Goal: Task Accomplishment & Management: Manage account settings

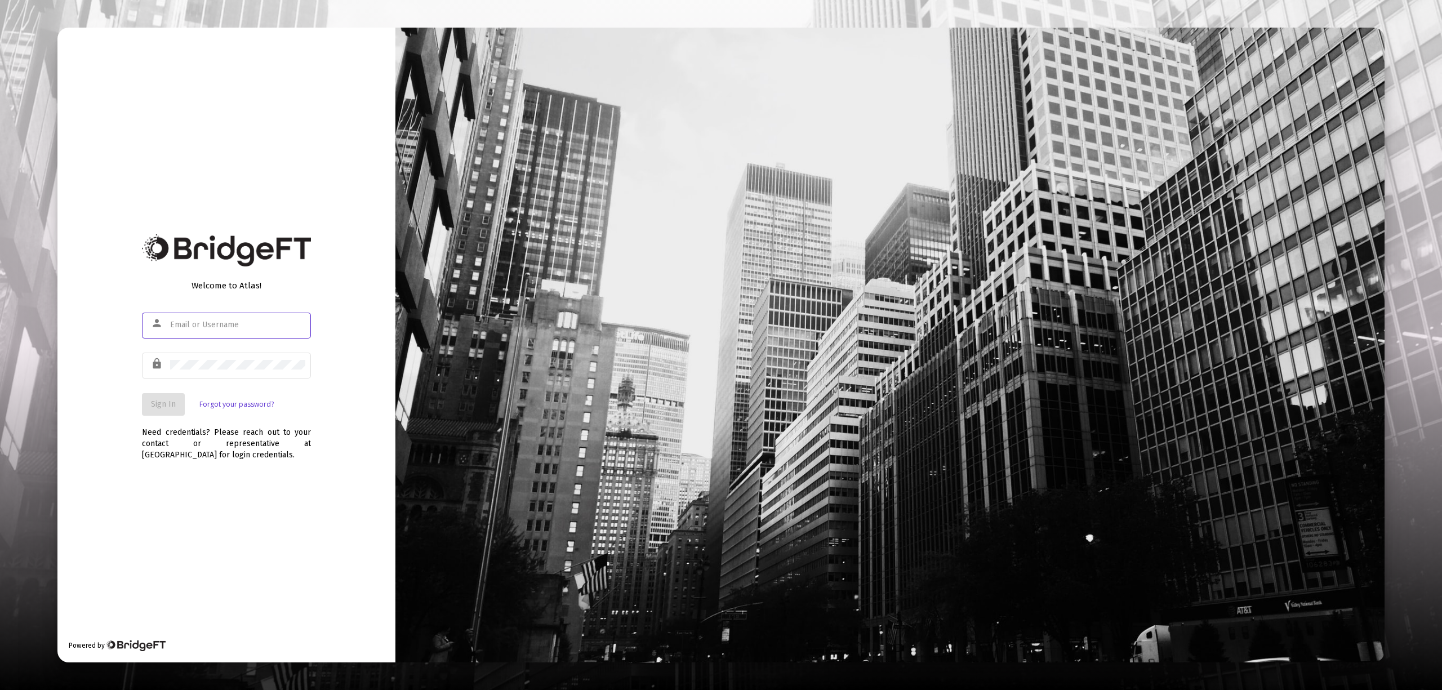
click at [221, 326] on input "text" at bounding box center [237, 325] width 135 height 9
type input "[EMAIL_ADDRESS][DOMAIN_NAME]"
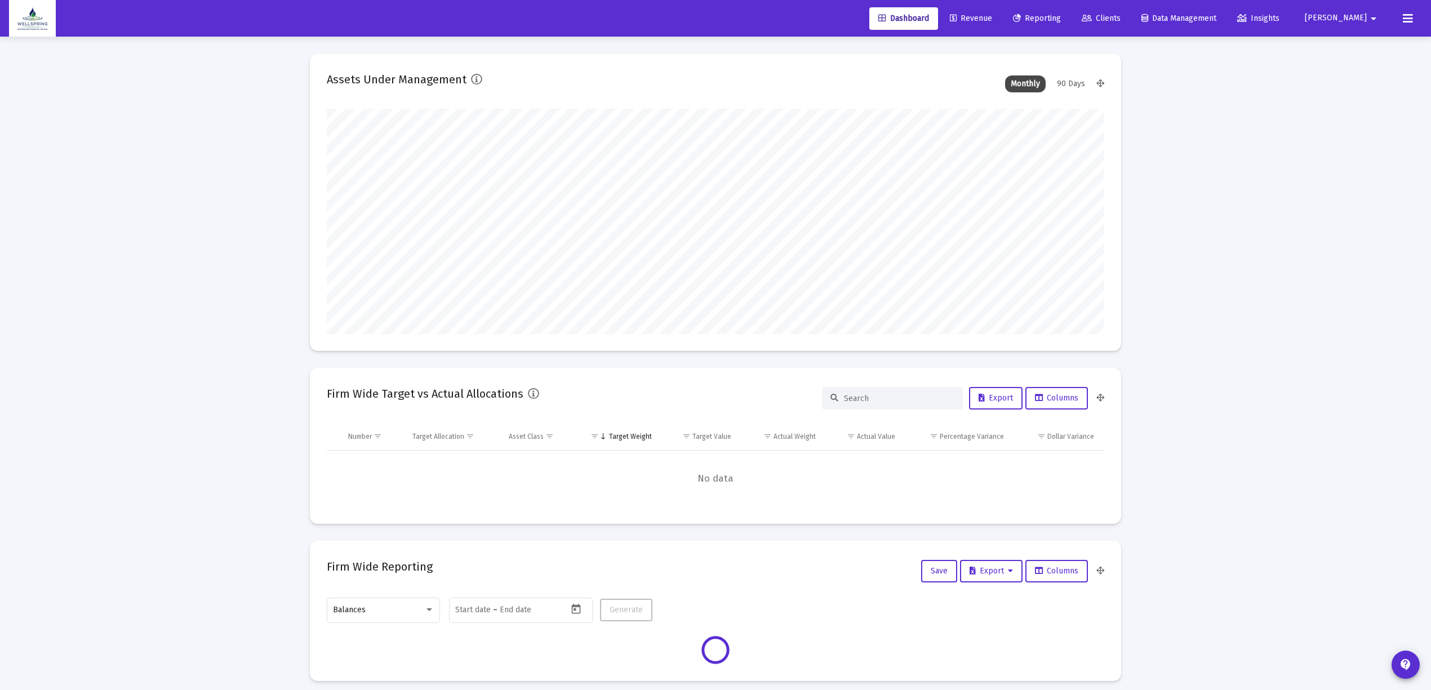
scroll to position [225, 778]
type input "[DATE]"
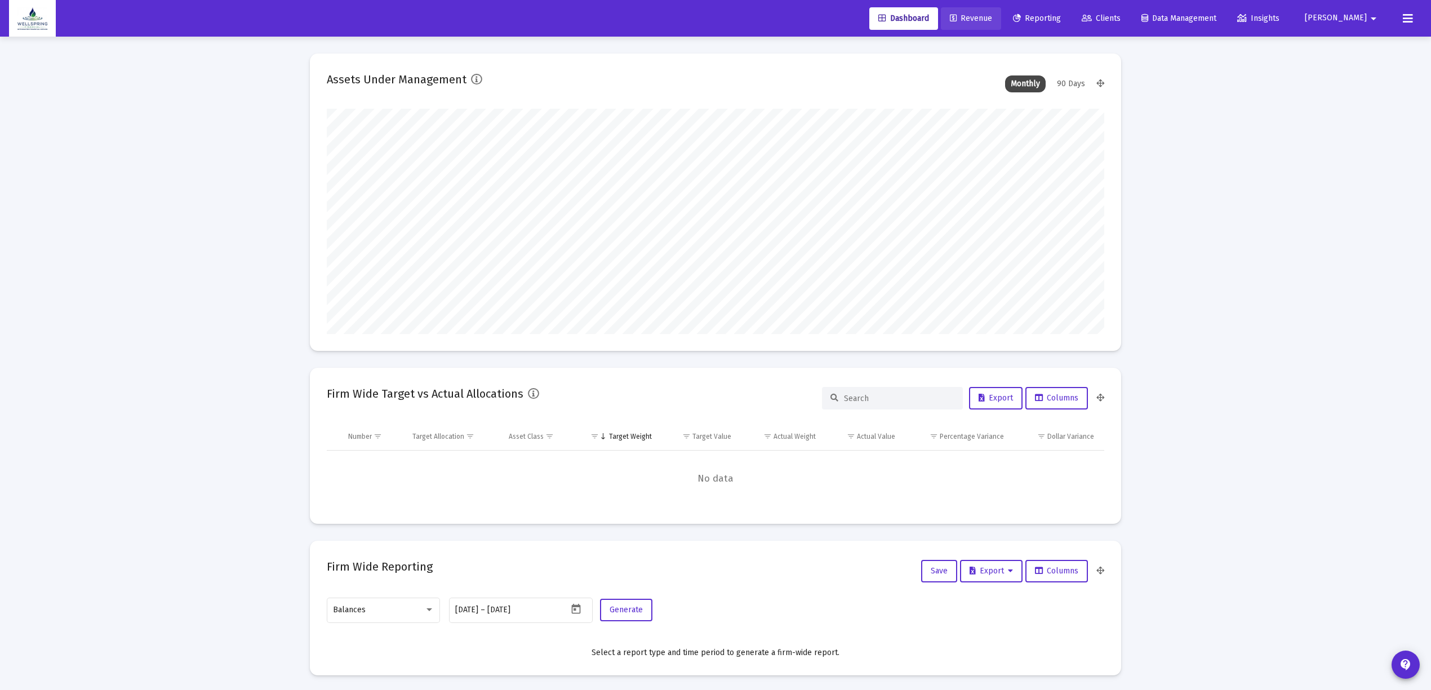
click at [992, 18] on span "Revenue" at bounding box center [971, 19] width 42 height 10
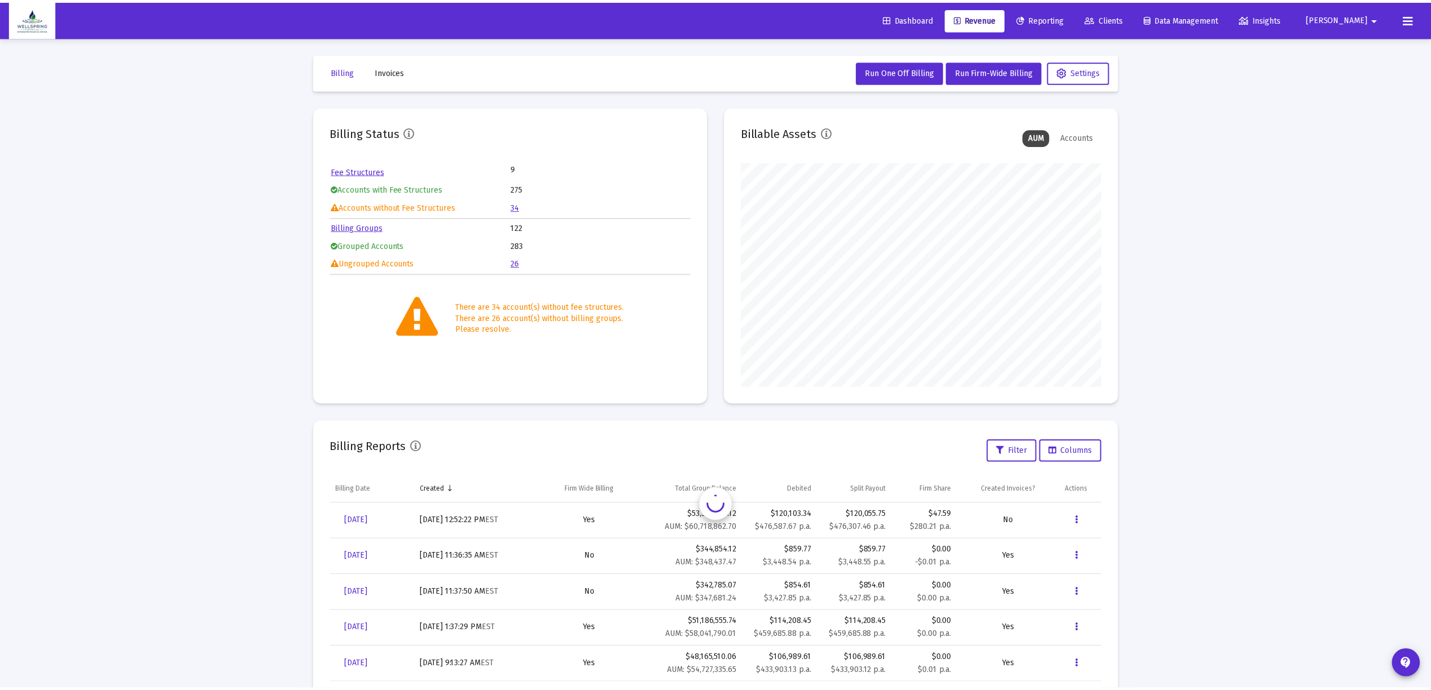
scroll to position [225, 363]
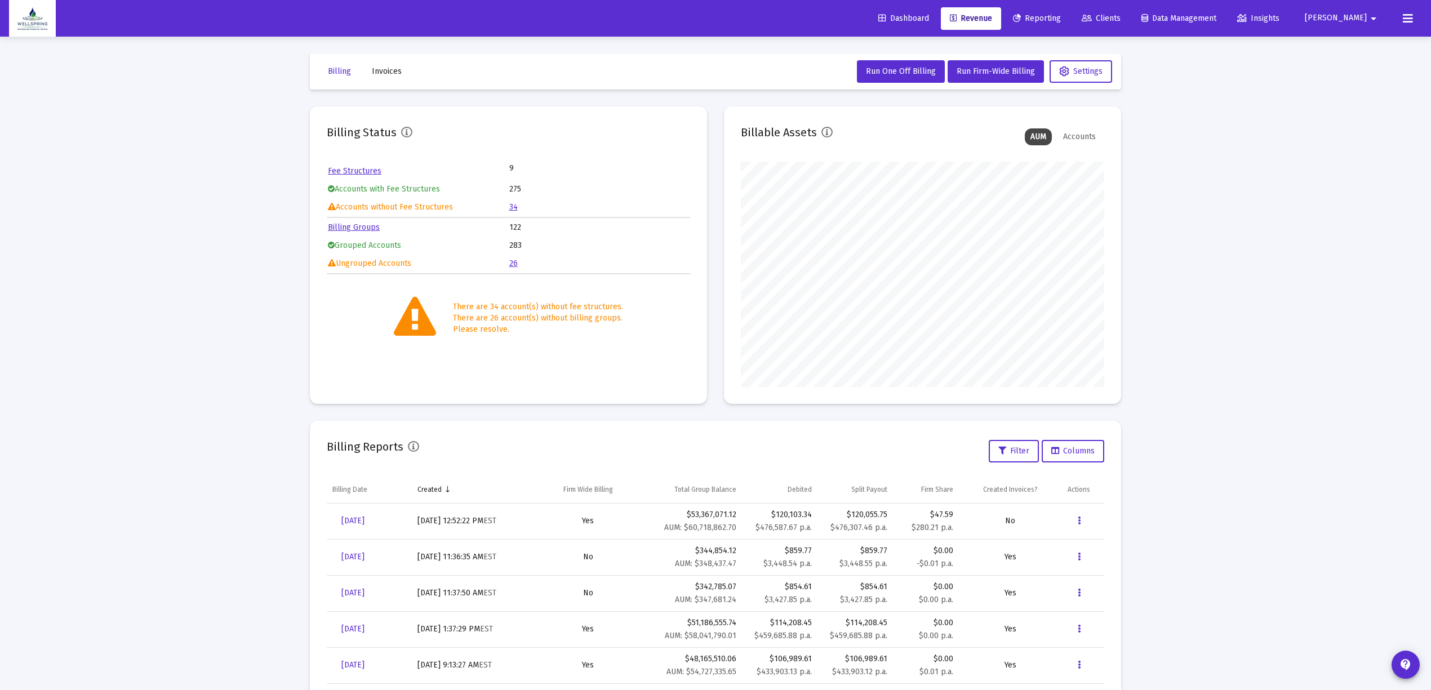
click at [515, 206] on link "34" at bounding box center [513, 207] width 8 height 10
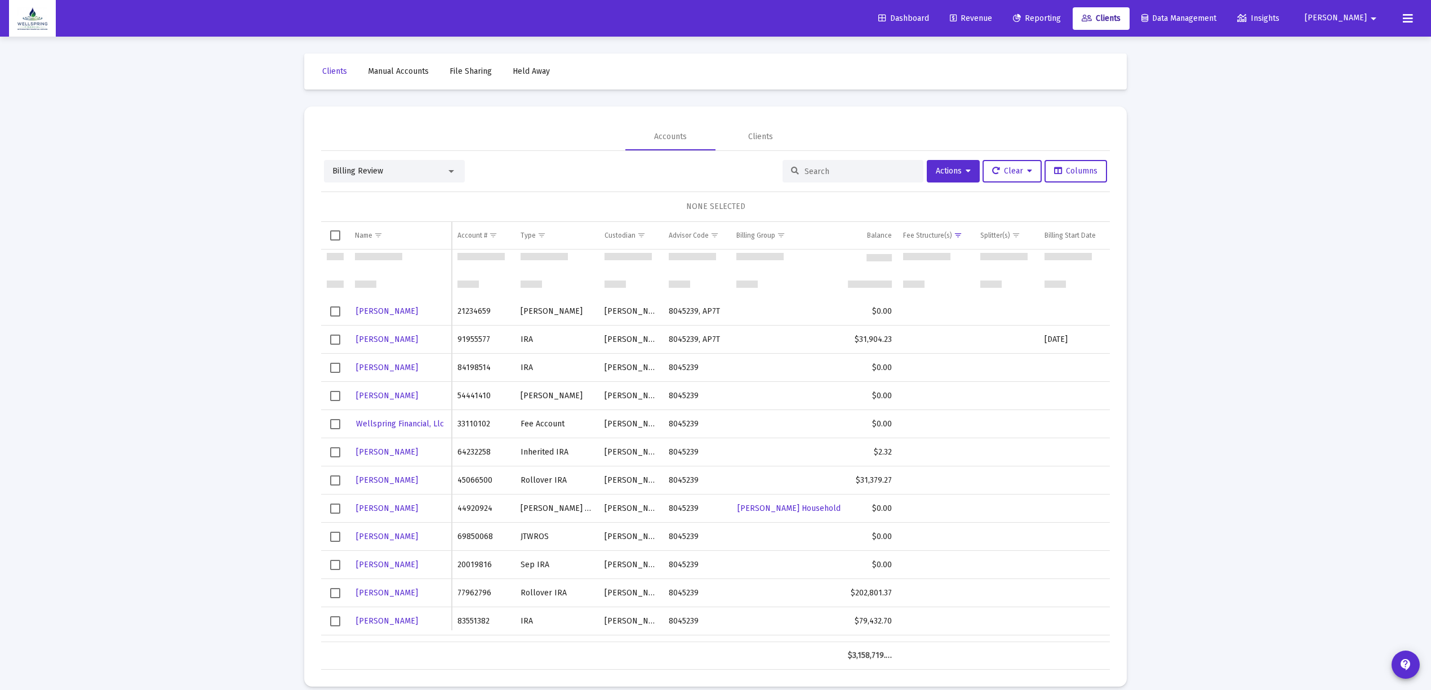
scroll to position [225, 0]
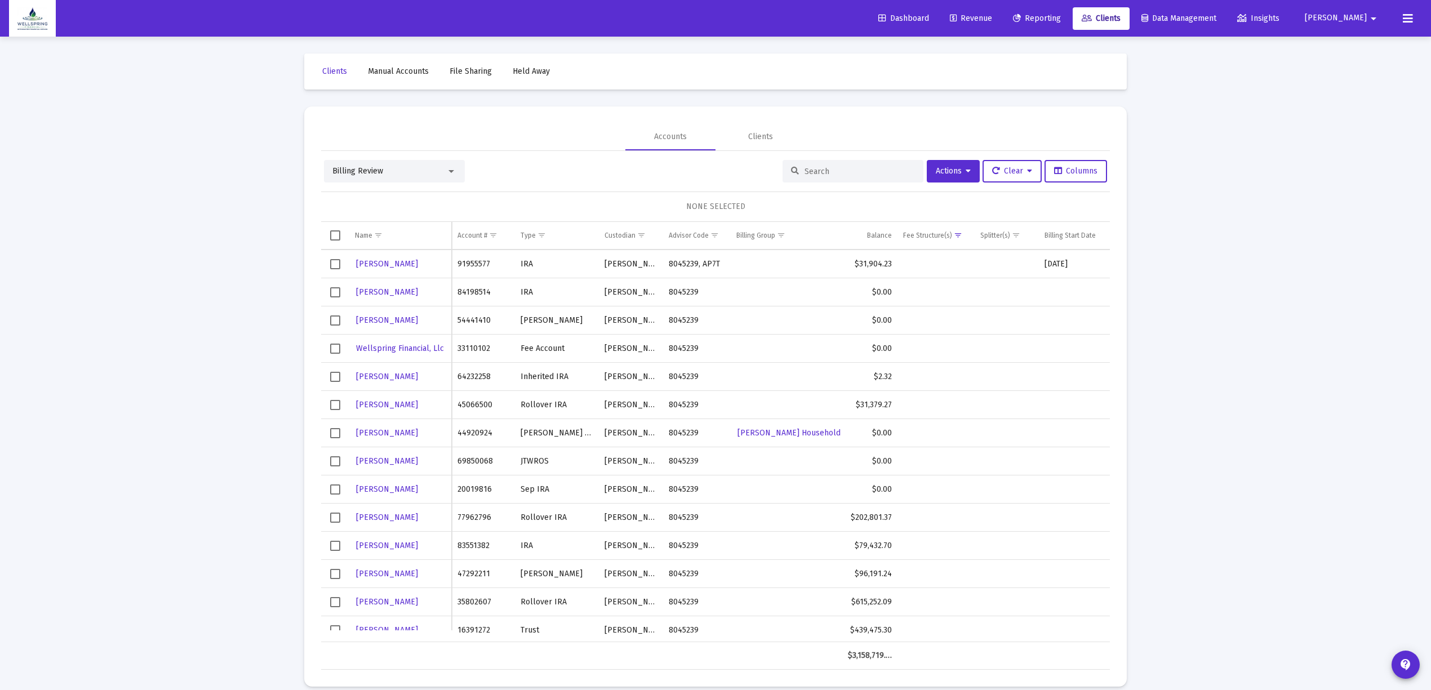
click at [334, 520] on span "Select row" at bounding box center [335, 518] width 10 height 10
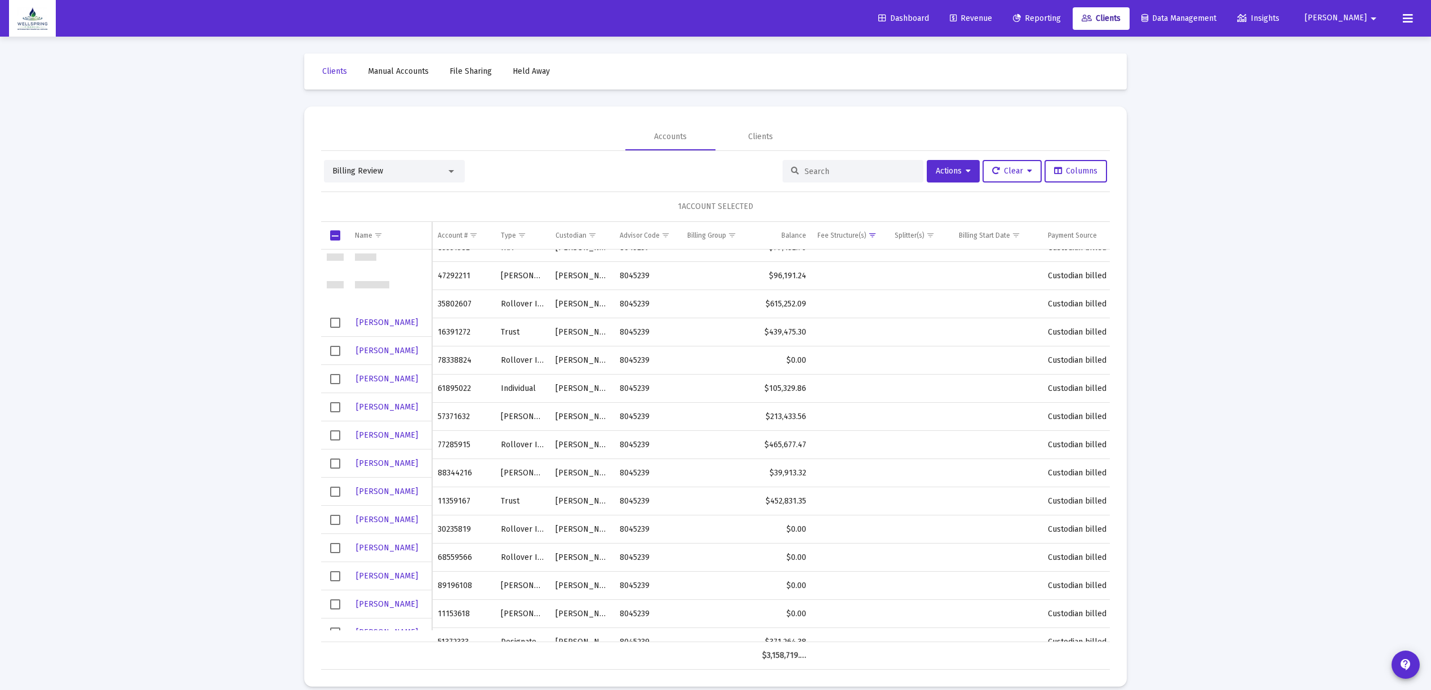
scroll to position [526, 0]
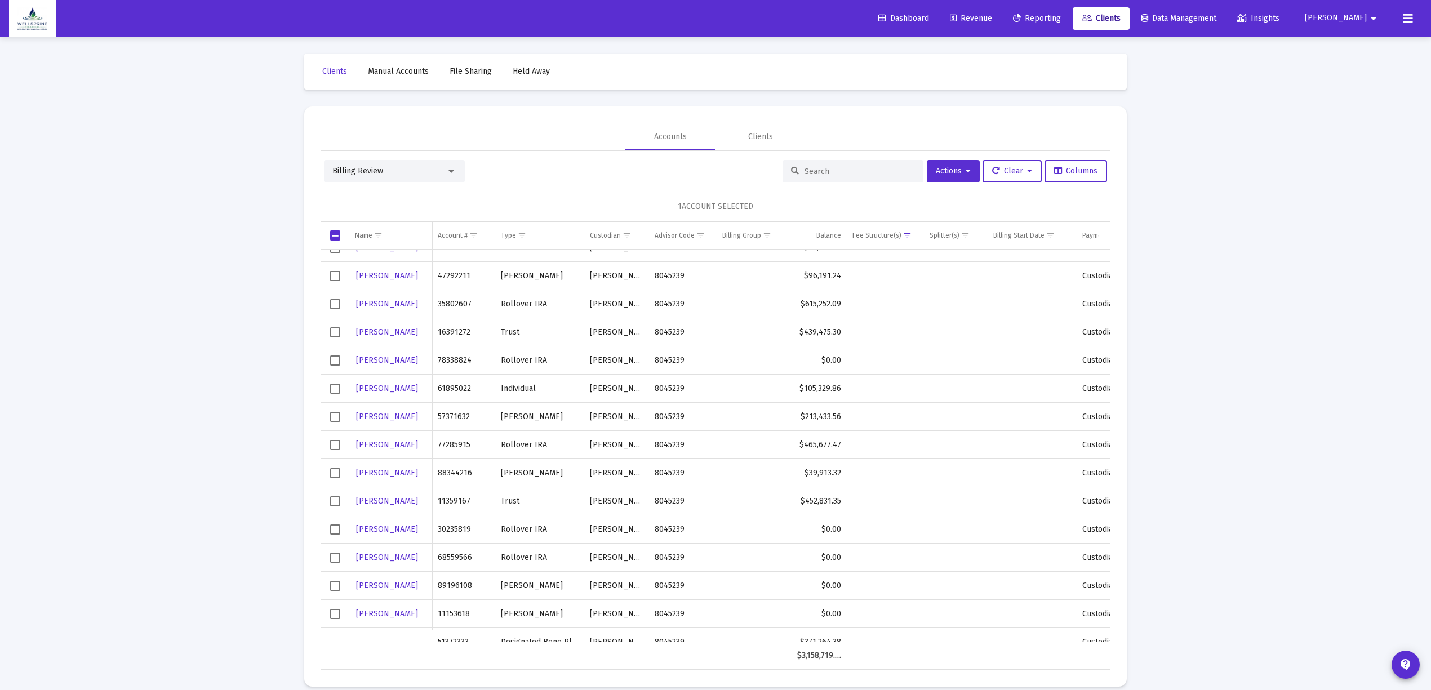
click at [331, 506] on span "Select row" at bounding box center [335, 501] width 10 height 10
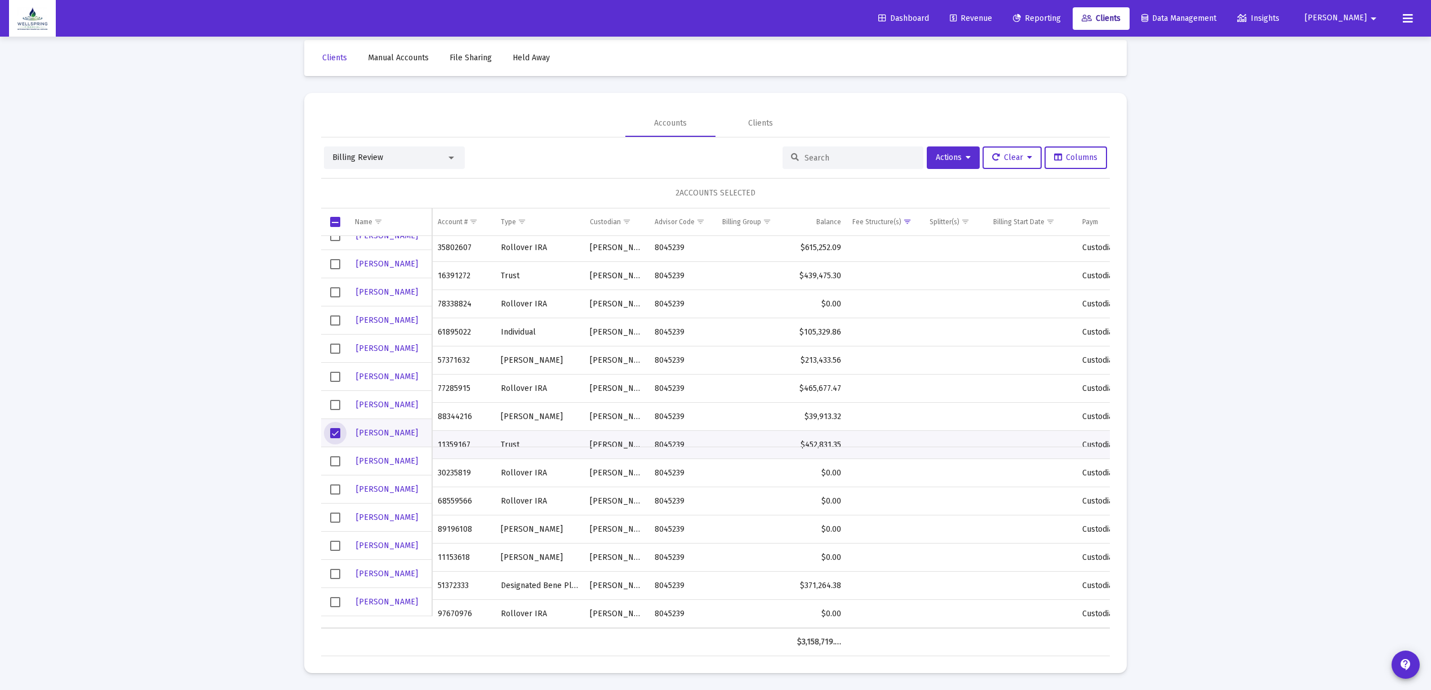
scroll to position [584, 0]
click at [956, 159] on span "Actions" at bounding box center [953, 158] width 35 height 10
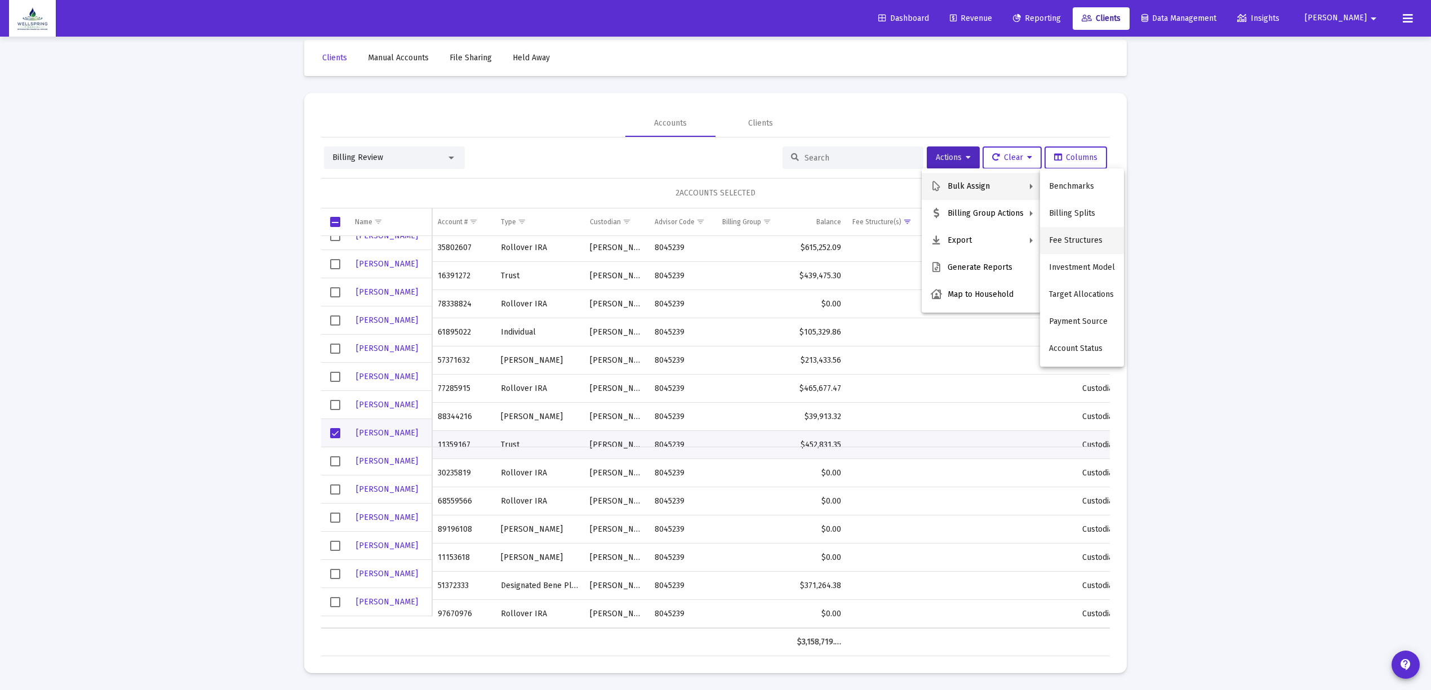
click at [1082, 237] on button "Fee Structures" at bounding box center [1082, 240] width 84 height 27
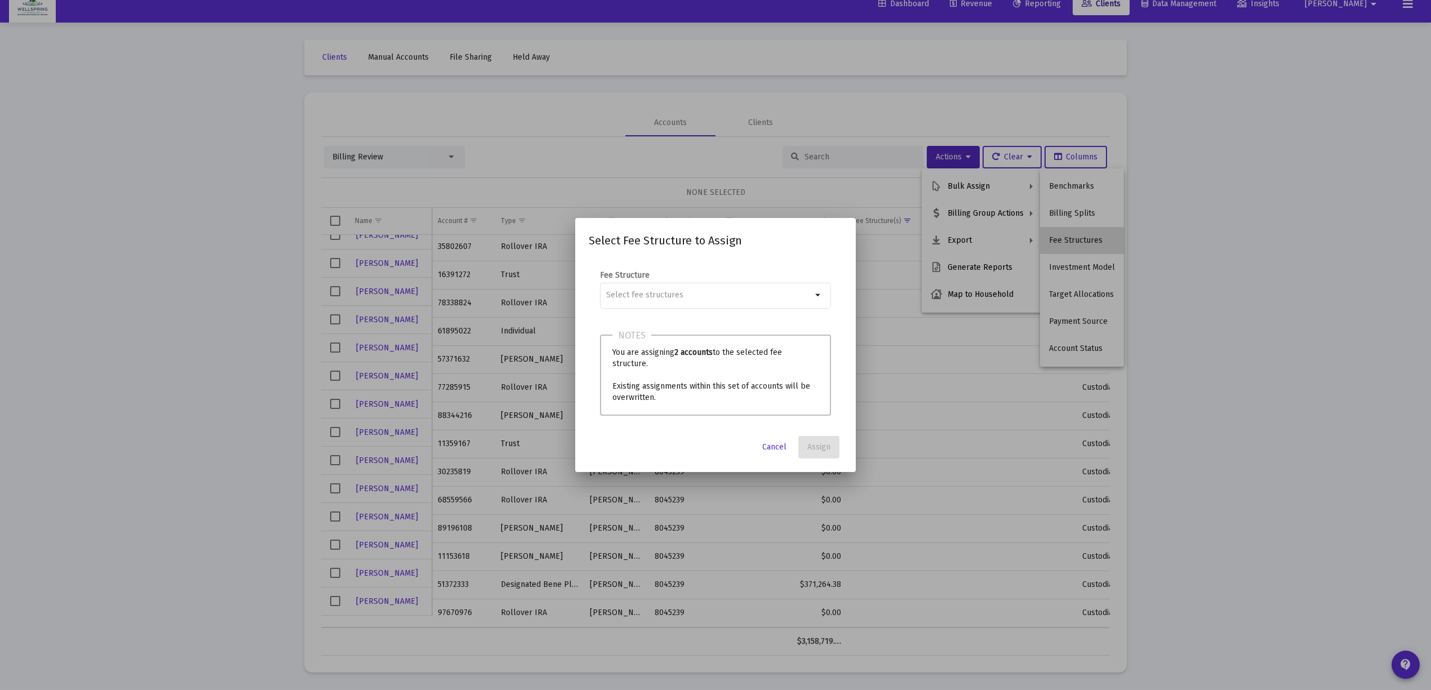
scroll to position [0, 0]
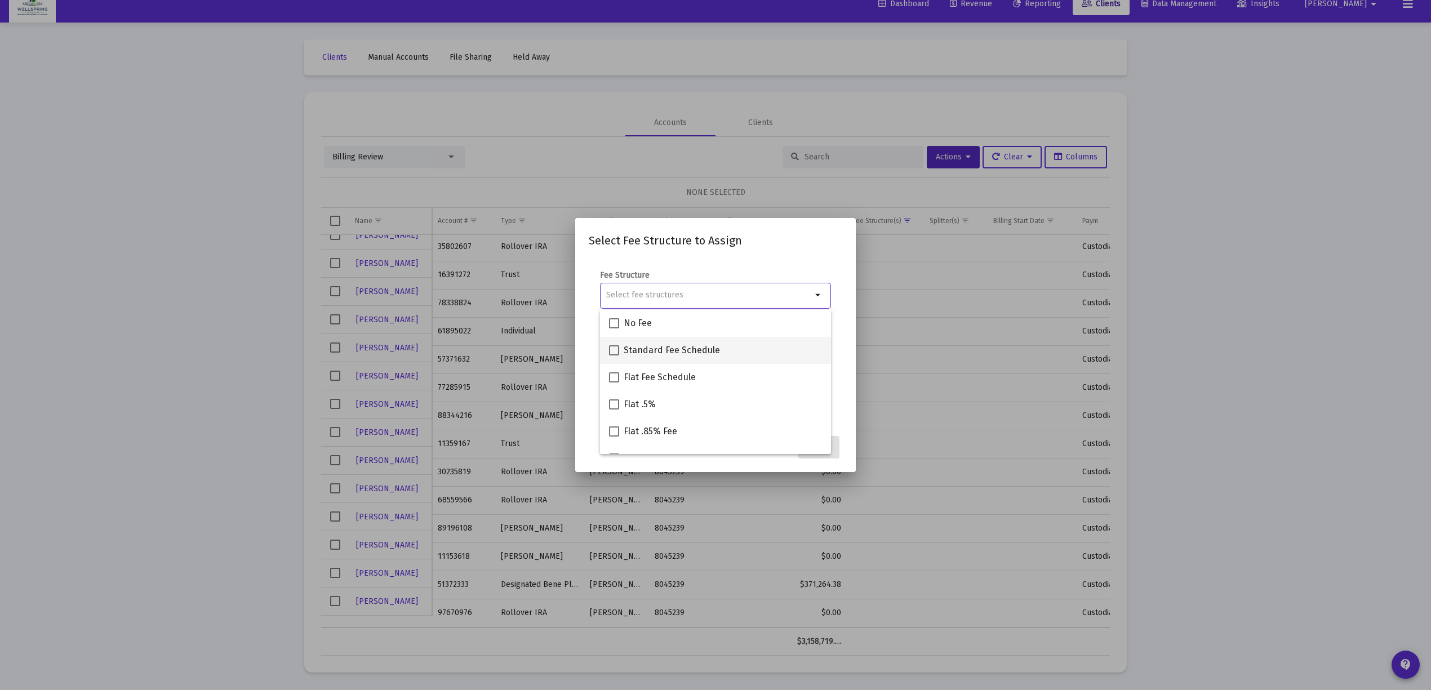
click at [668, 352] on span "Standard Fee Schedule" at bounding box center [672, 351] width 96 height 14
click at [614, 356] on input "Standard Fee Schedule" at bounding box center [614, 356] width 1 height 1
checkbox input "true"
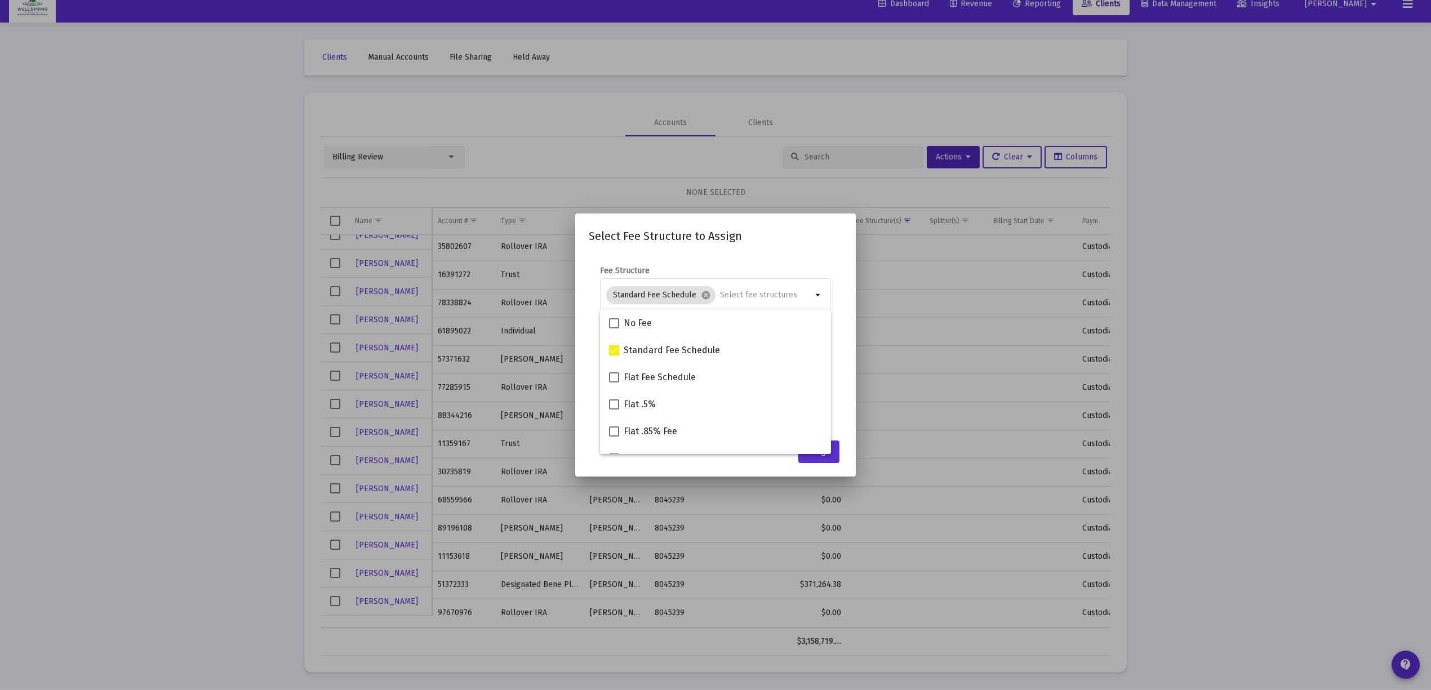
click at [775, 224] on mat-dialog-container "Select Fee Structure to Assign Fee Structure Standard Fee Schedule cancel arrow…" at bounding box center [715, 345] width 281 height 263
click at [818, 447] on span "Assign" at bounding box center [818, 452] width 23 height 10
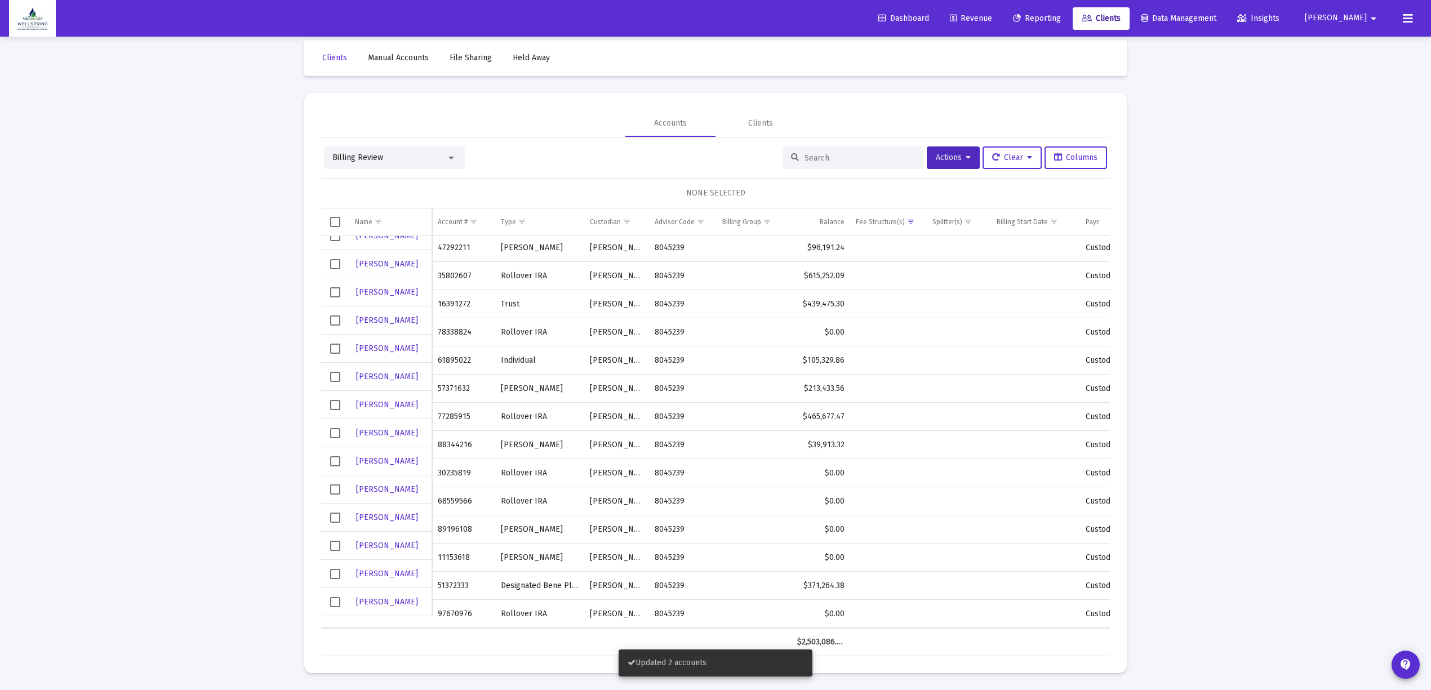
click at [993, 10] on link "Revenue" at bounding box center [971, 18] width 60 height 23
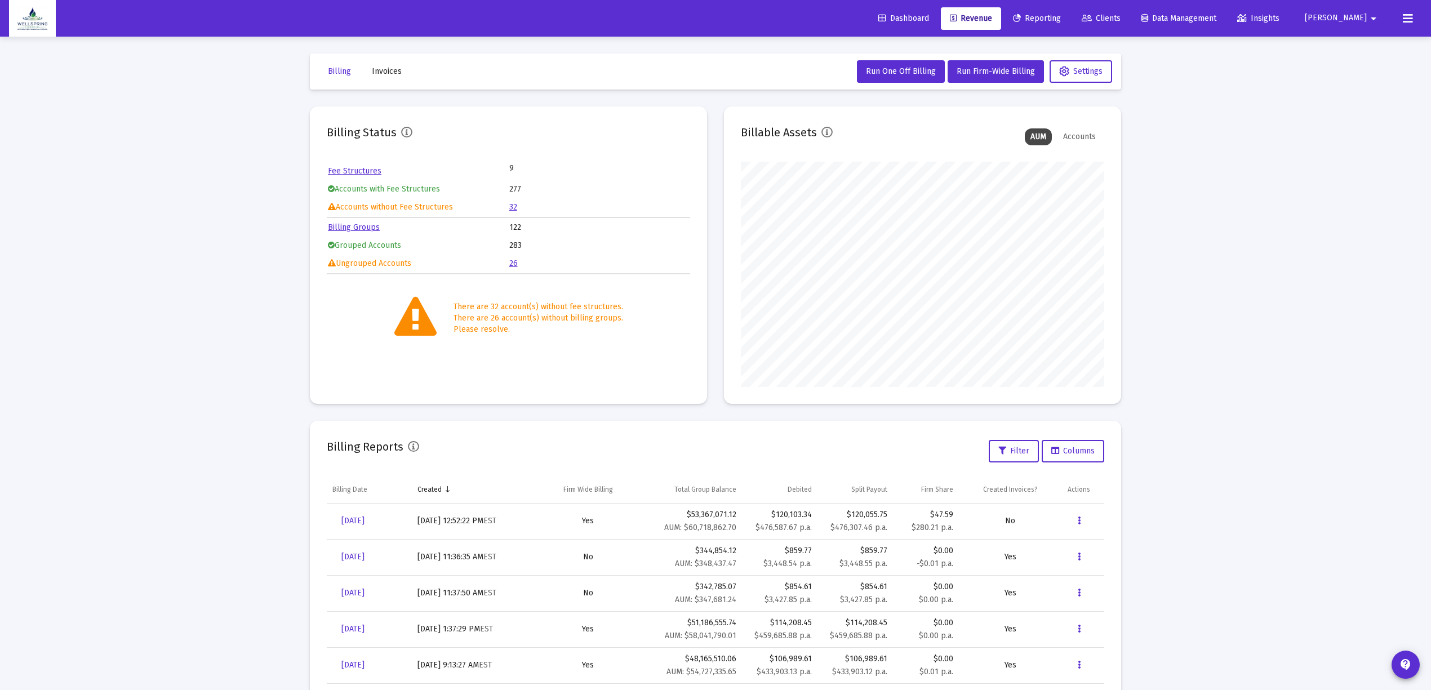
click at [510, 264] on link "26" at bounding box center [513, 264] width 8 height 10
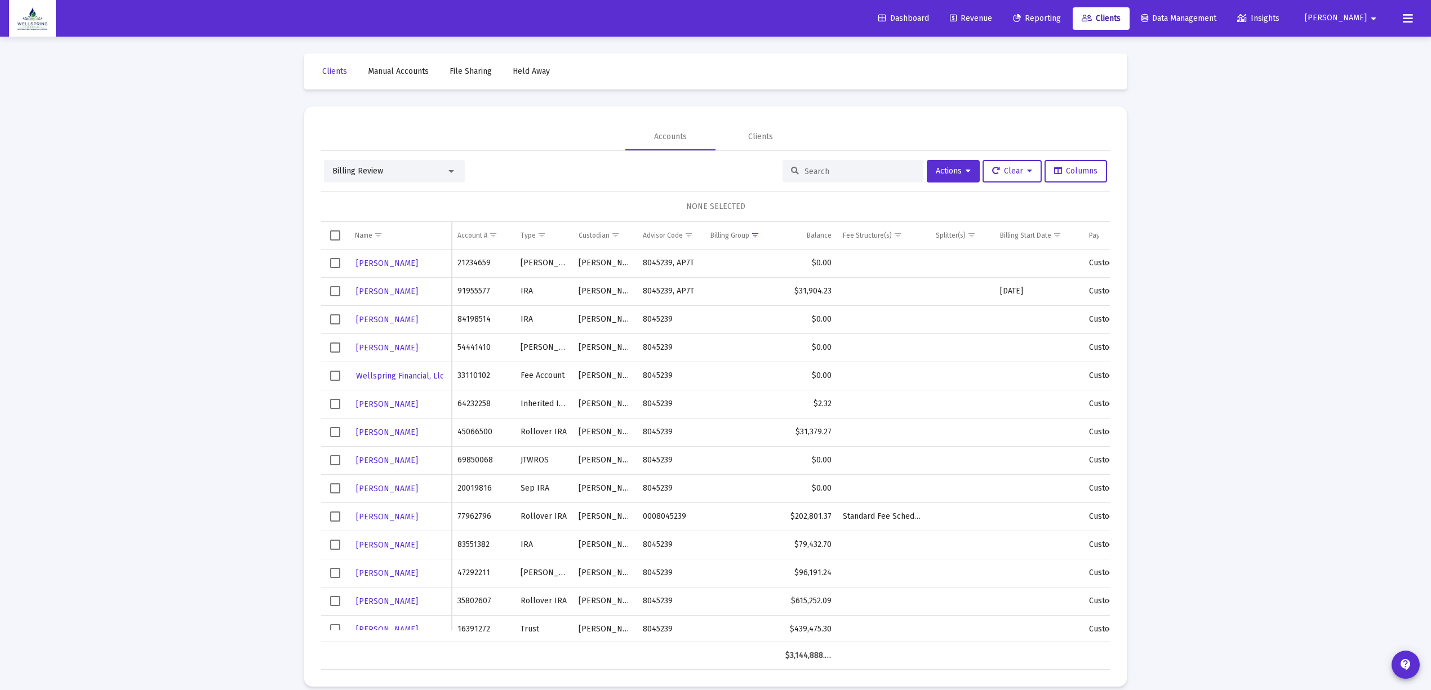
click at [336, 514] on span "Select row" at bounding box center [335, 517] width 10 height 10
click at [965, 190] on div "Billing Review Actions Clear Columns 1 ACCOUNT SELECTED Name Name Account # Typ…" at bounding box center [715, 415] width 789 height 510
click at [968, 181] on button "Actions" at bounding box center [953, 171] width 53 height 23
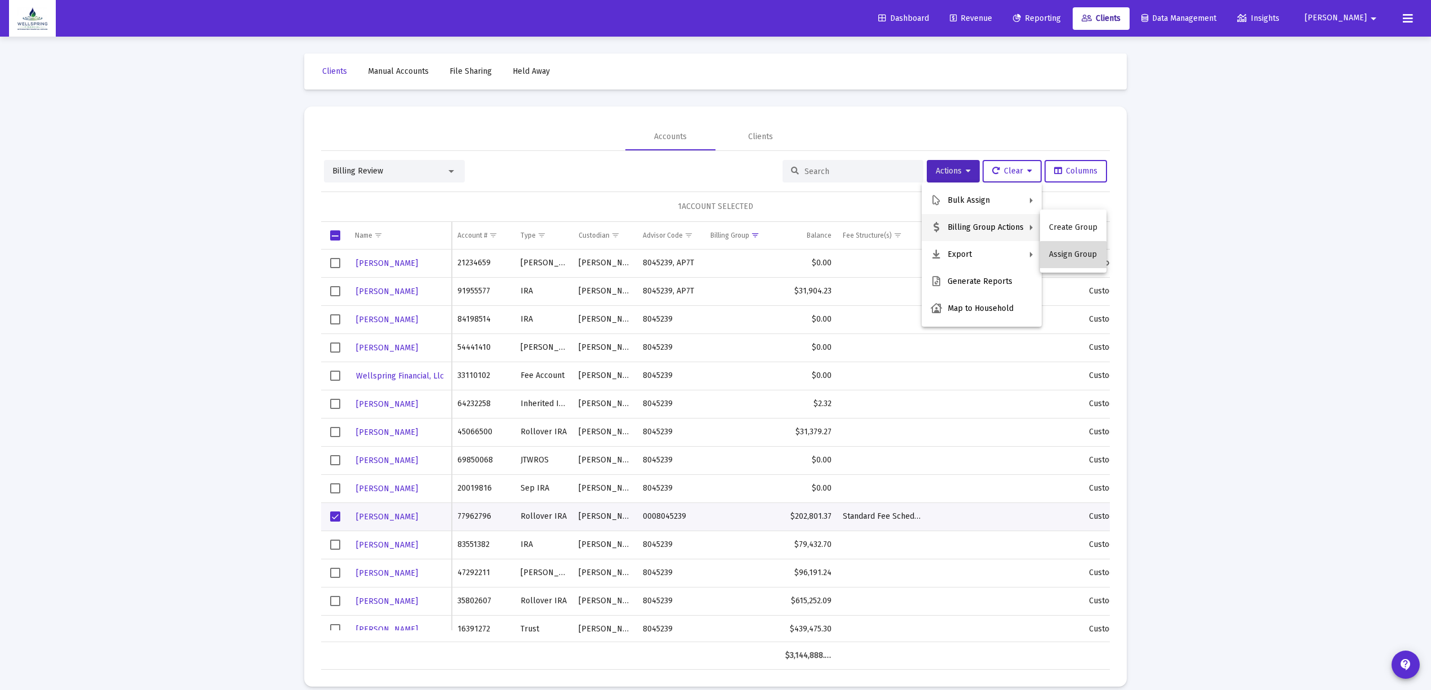
click at [1073, 262] on button "Assign Group" at bounding box center [1073, 254] width 66 height 27
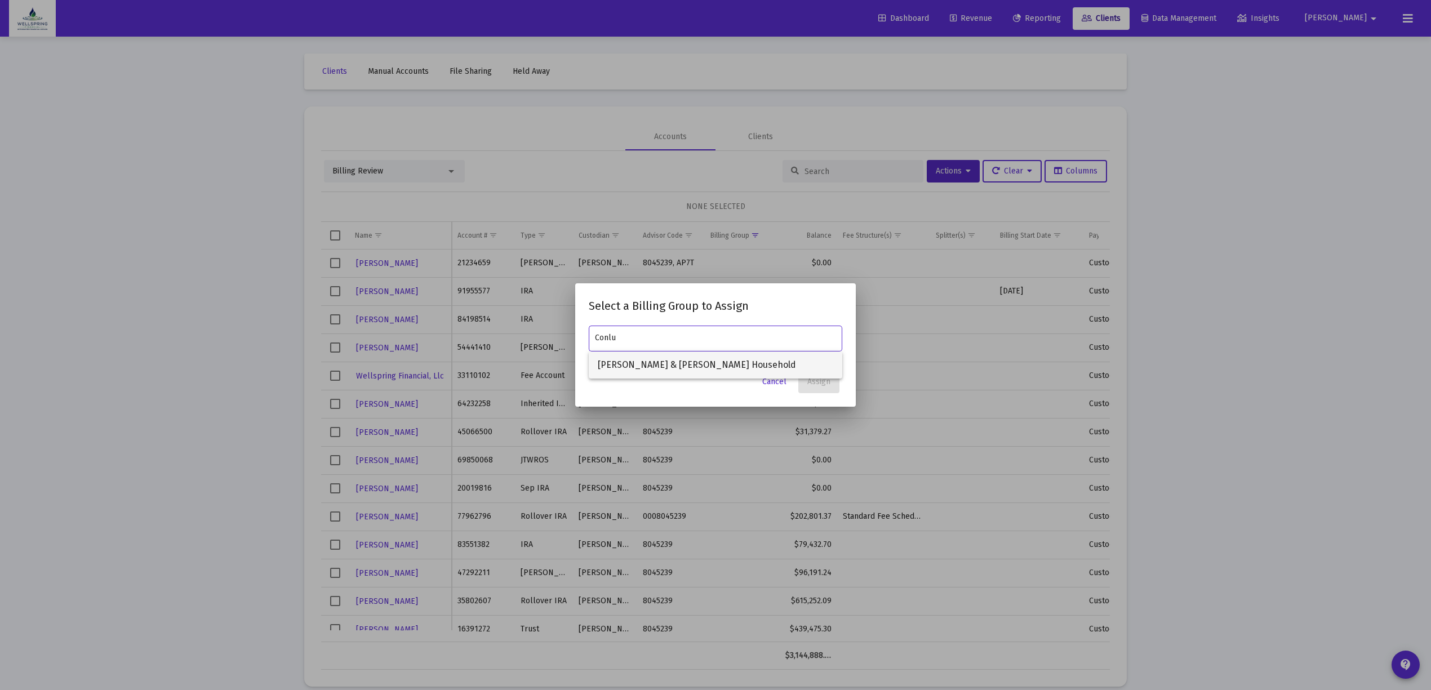
click at [722, 363] on span "[PERSON_NAME] & [PERSON_NAME] Household" at bounding box center [716, 365] width 236 height 27
type input "[PERSON_NAME] & [PERSON_NAME] Household"
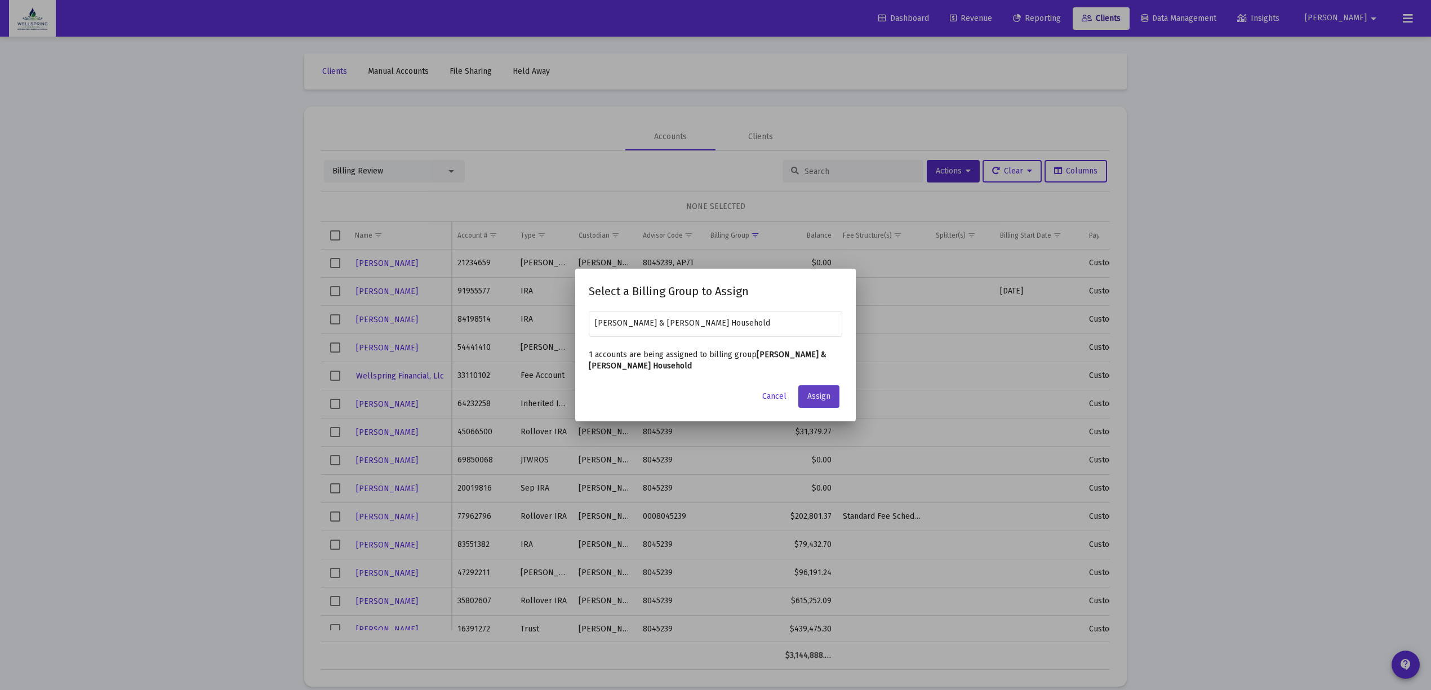
click at [805, 403] on button "Assign" at bounding box center [818, 396] width 41 height 23
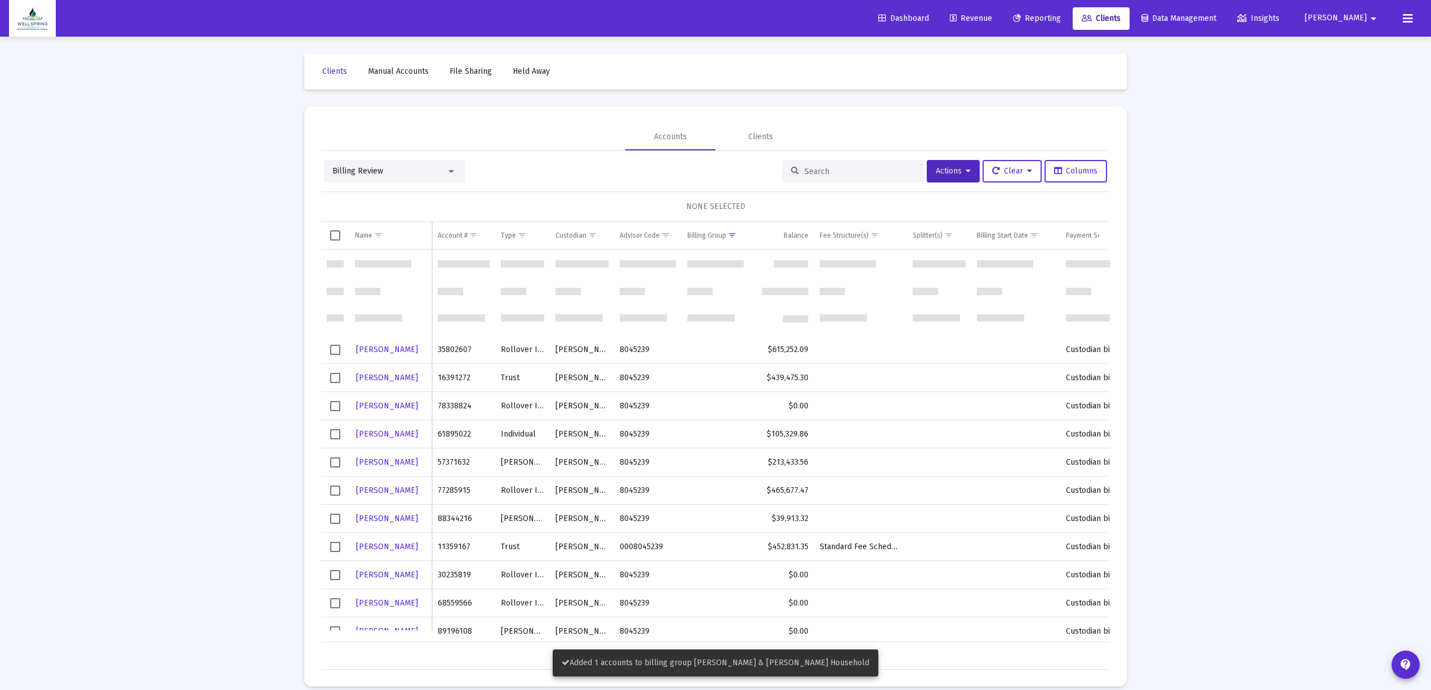
scroll to position [328, 0]
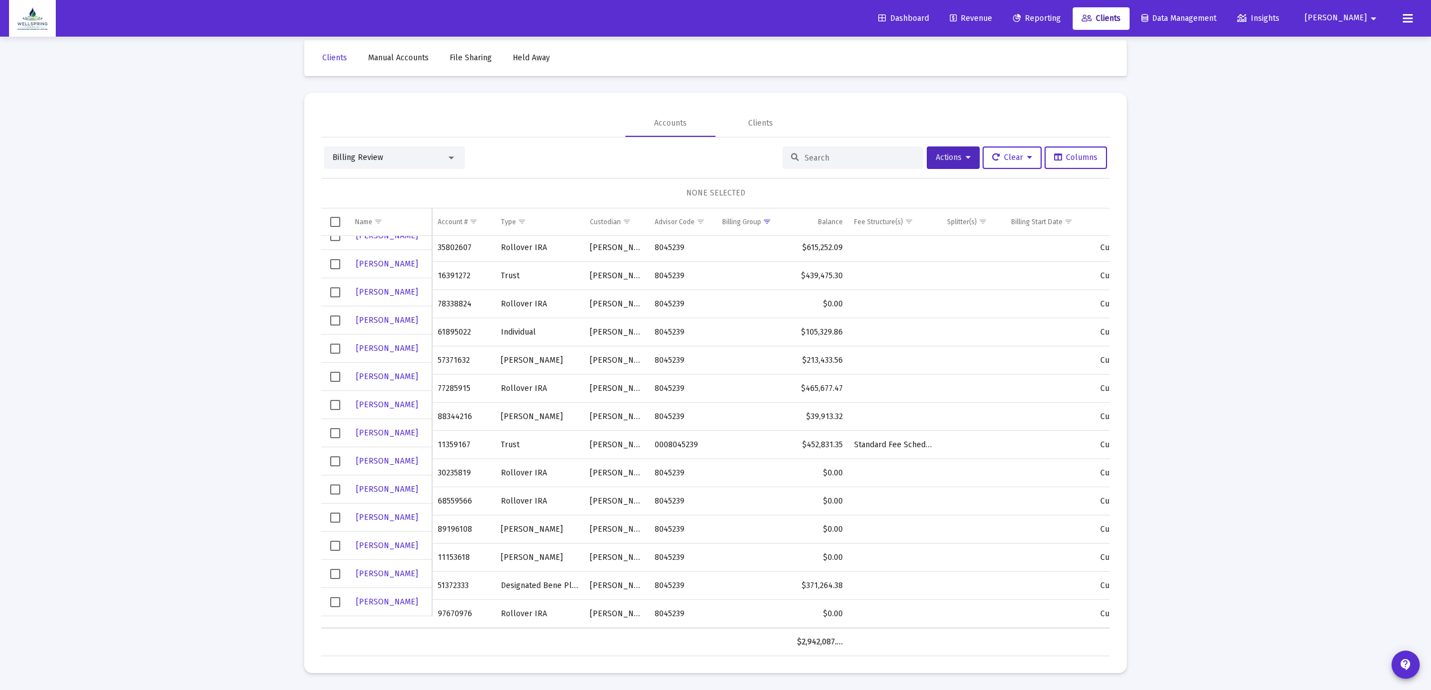
click at [332, 435] on span "Select row" at bounding box center [335, 433] width 10 height 10
click at [956, 142] on div "Billing Review Actions Clear Columns 1 ACCOUNT SELECTED Name Name Account # Typ…" at bounding box center [715, 396] width 789 height 519
click at [954, 149] on button "Actions" at bounding box center [953, 158] width 53 height 23
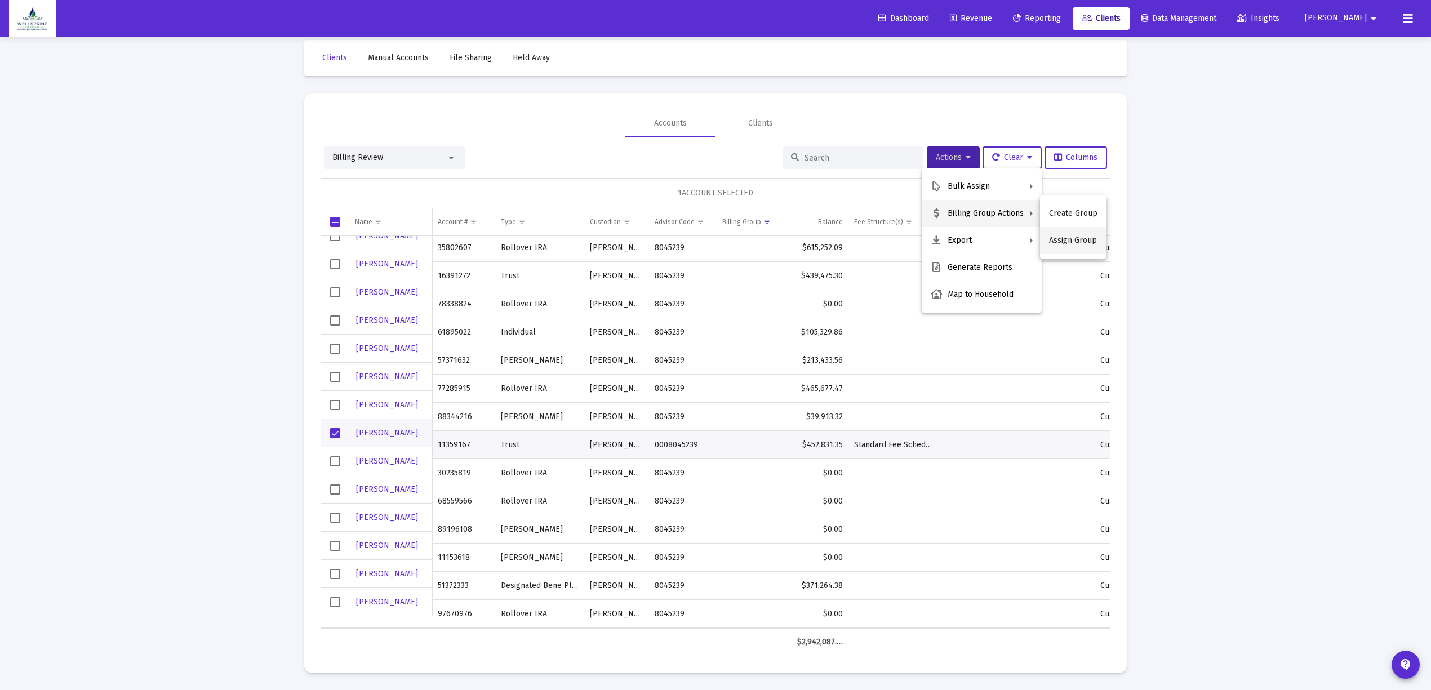
click at [1053, 235] on button "Assign Group" at bounding box center [1073, 240] width 66 height 27
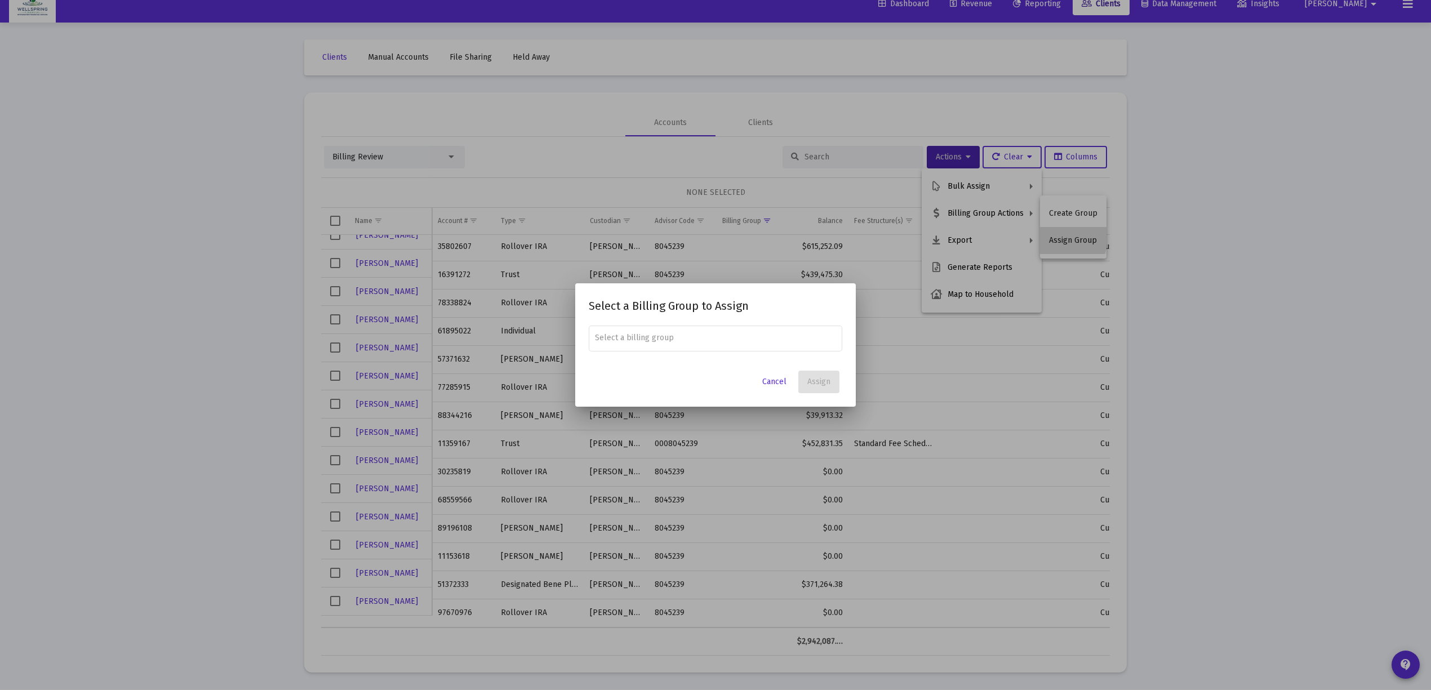
scroll to position [0, 0]
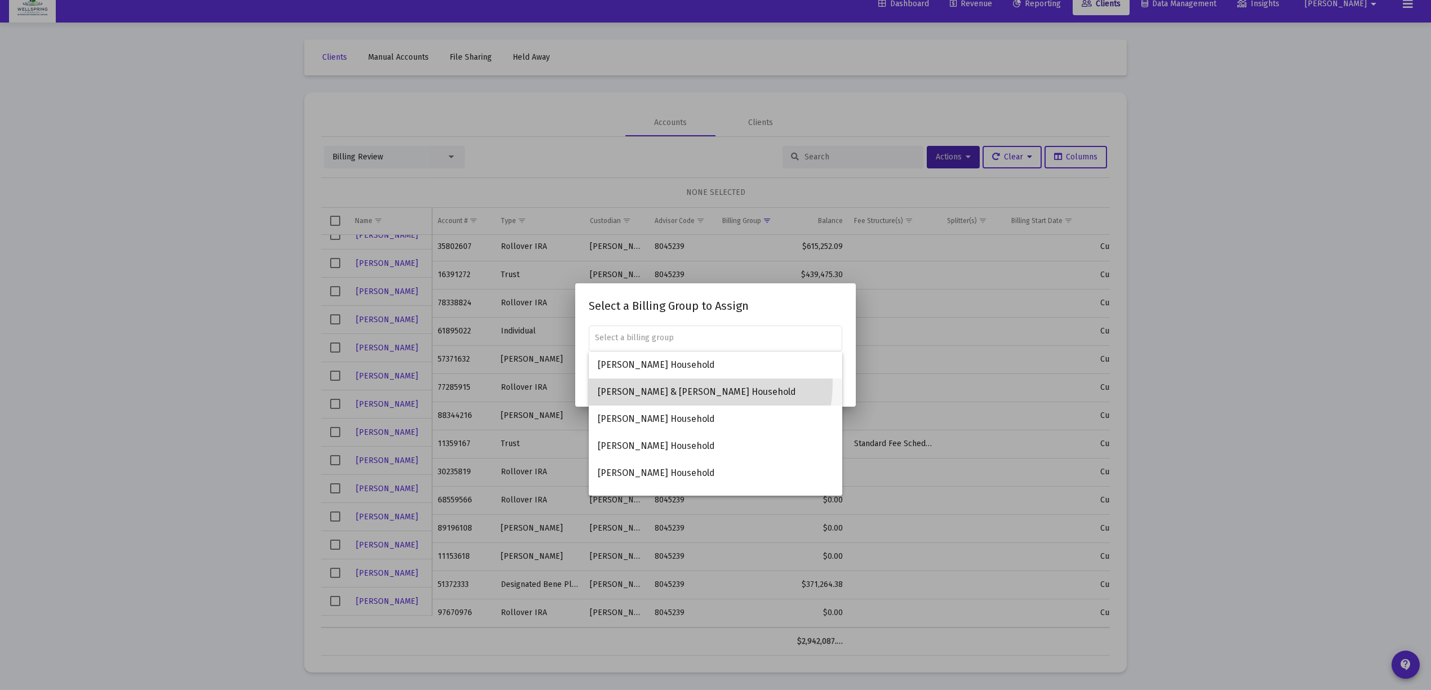
click at [699, 384] on span "[PERSON_NAME] & [PERSON_NAME] Household" at bounding box center [716, 392] width 236 height 27
type input "[PERSON_NAME] & [PERSON_NAME] Household"
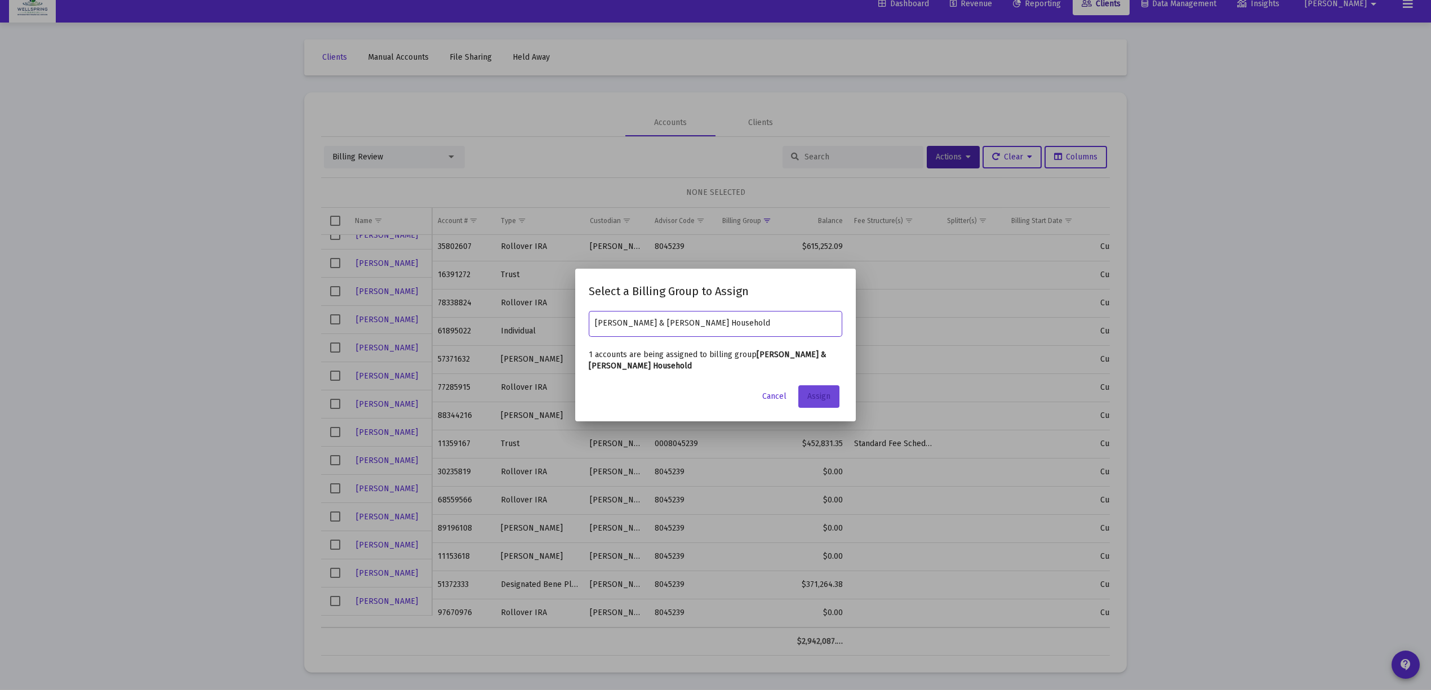
click at [803, 395] on button "Assign" at bounding box center [818, 396] width 41 height 23
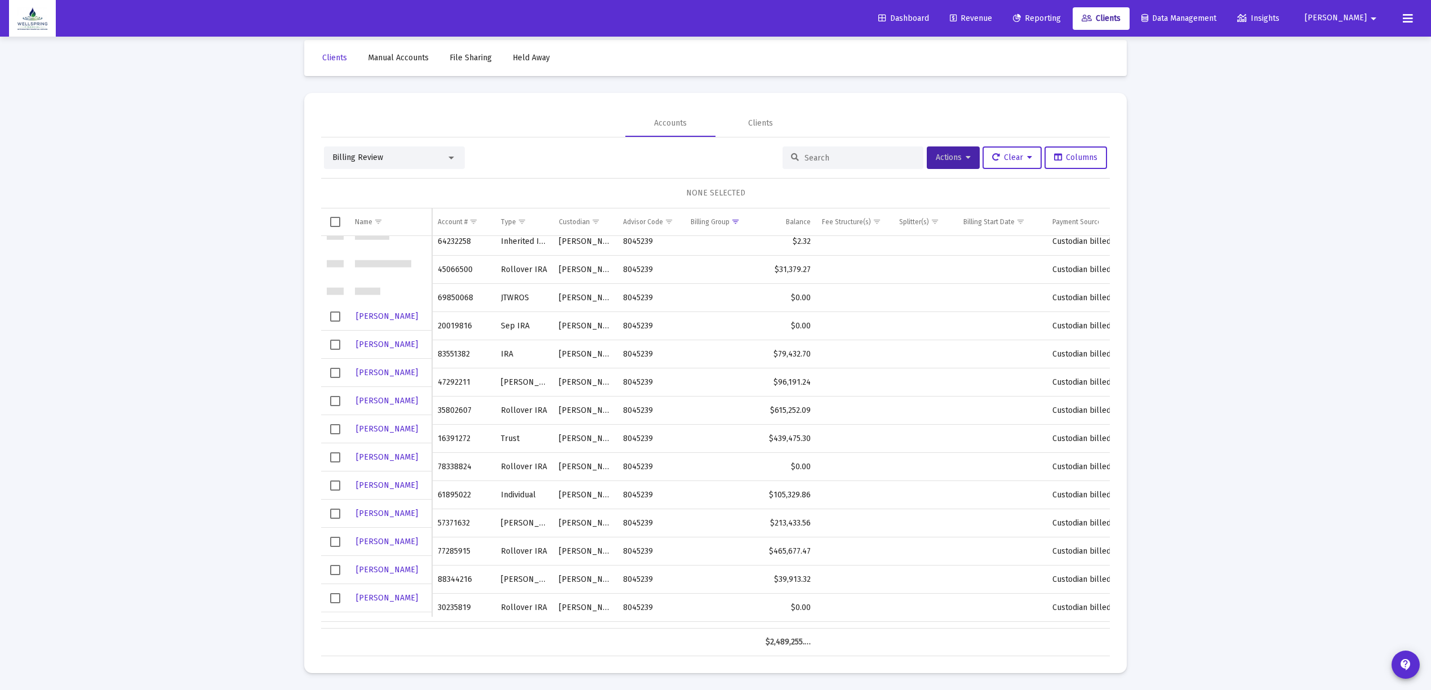
scroll to position [150, 0]
click at [339, 497] on span "Select row" at bounding box center [335, 495] width 10 height 10
click at [943, 158] on span "Actions" at bounding box center [953, 158] width 35 height 10
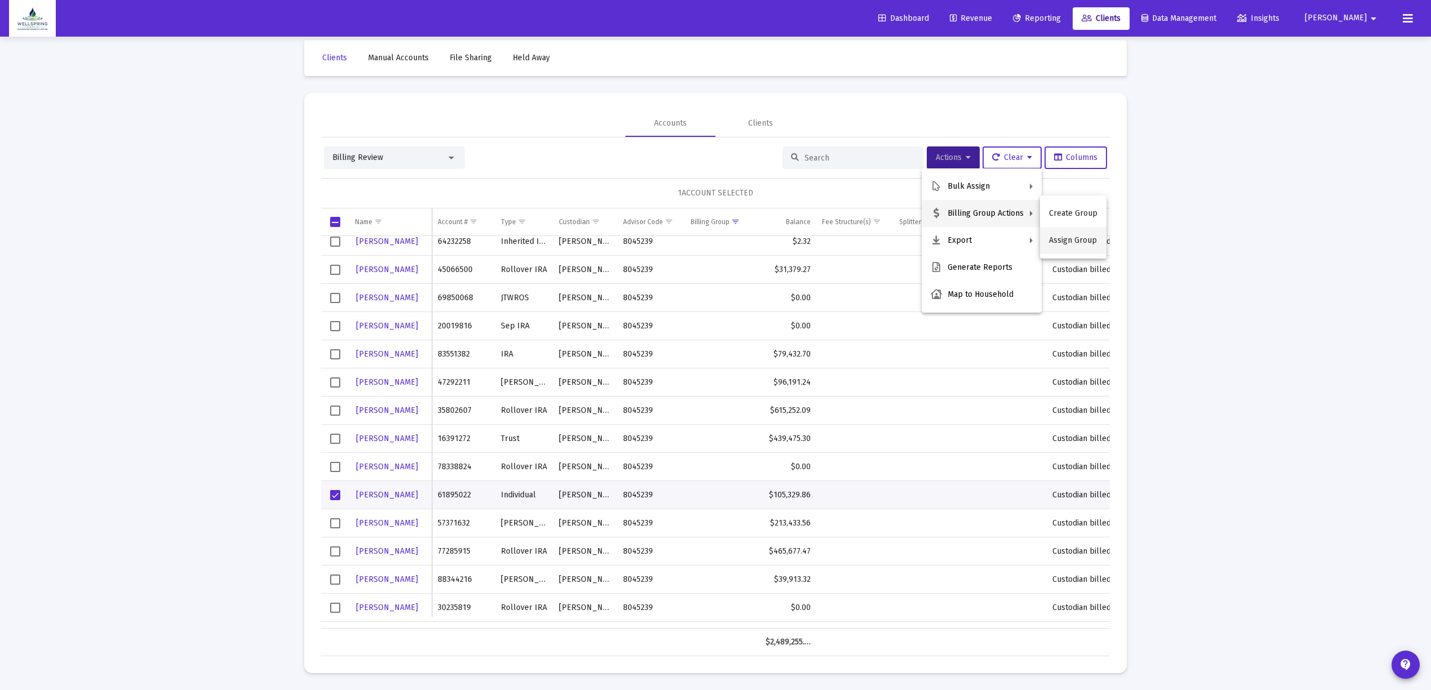
click at [1064, 243] on button "Assign Group" at bounding box center [1073, 240] width 66 height 27
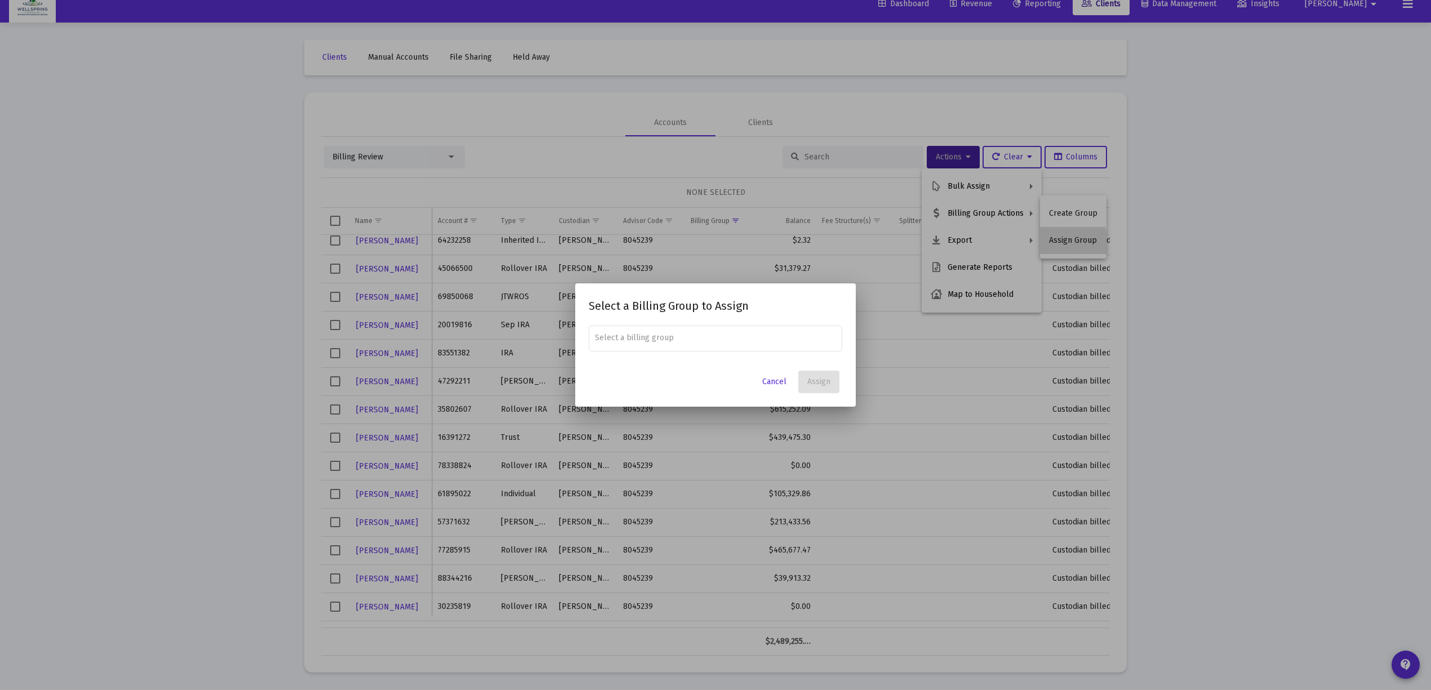
scroll to position [0, 0]
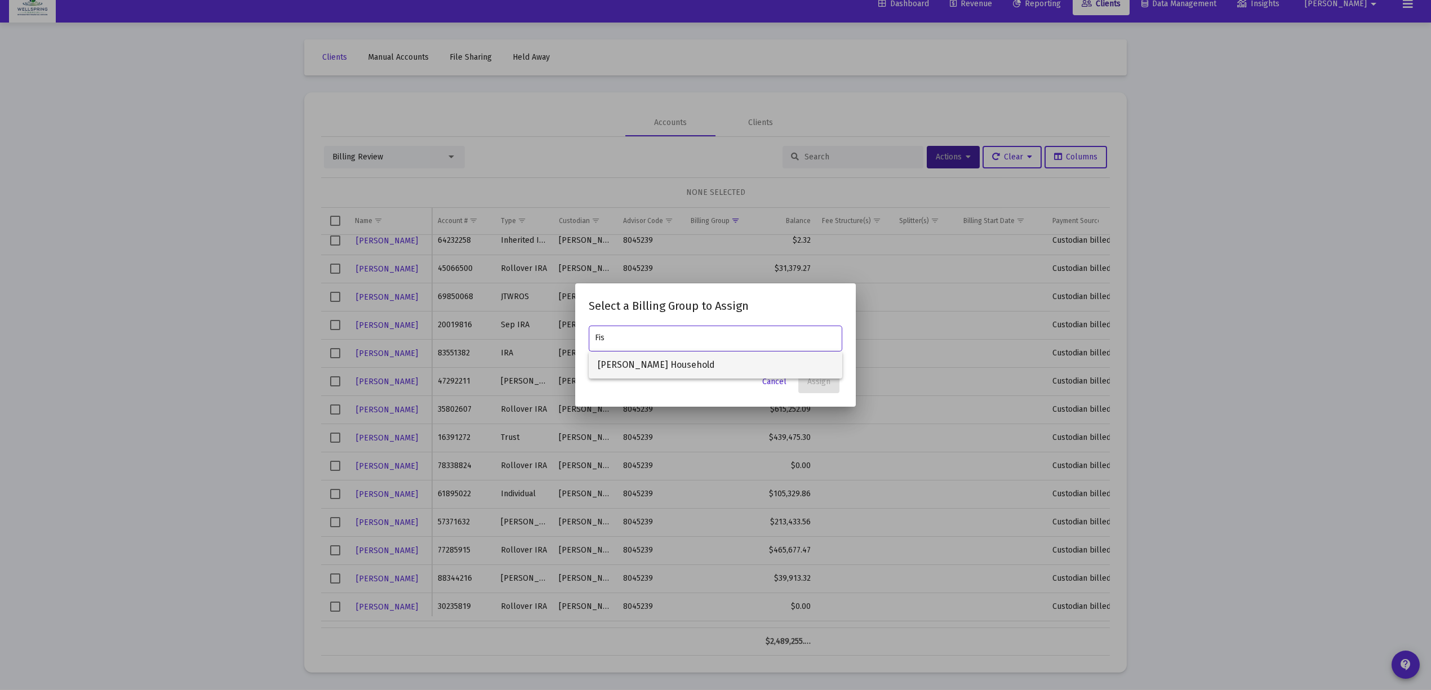
click at [672, 363] on span "[PERSON_NAME] Household" at bounding box center [716, 365] width 236 height 27
type input "[PERSON_NAME] Household"
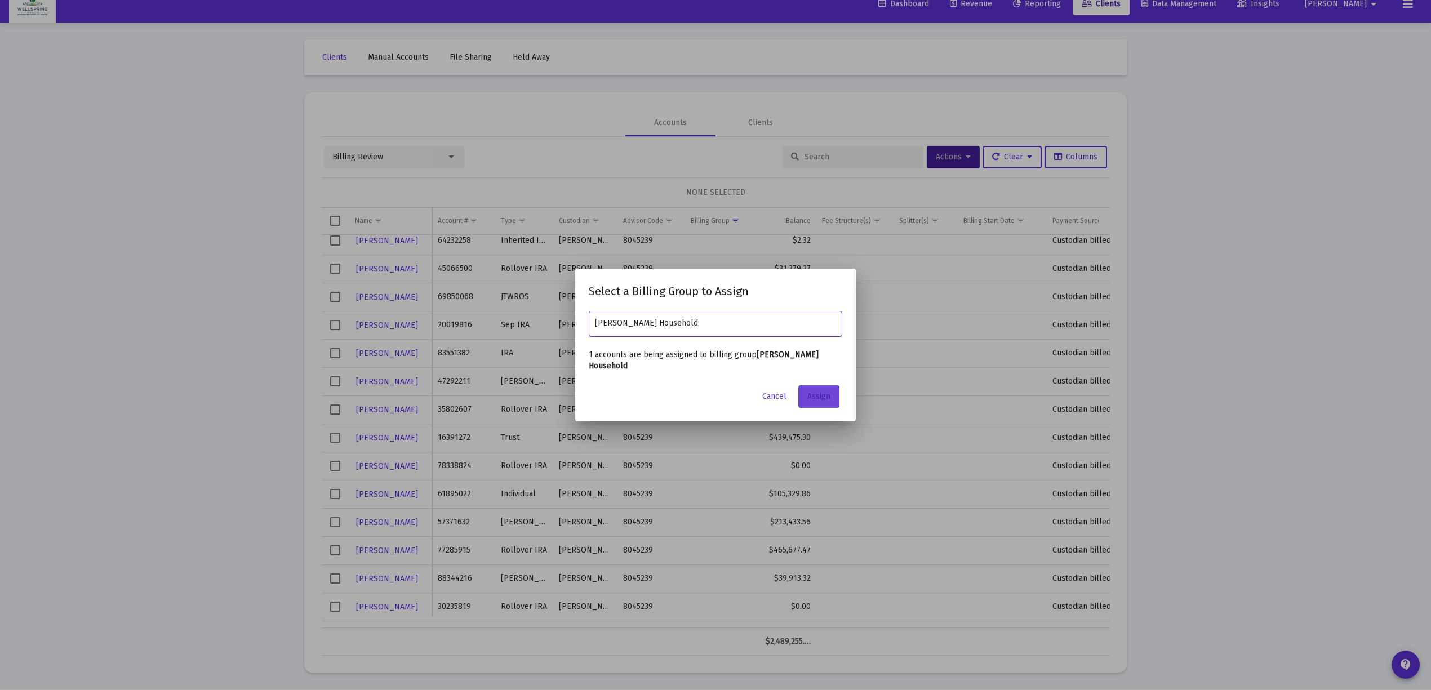
click at [820, 385] on button "Assign" at bounding box center [818, 396] width 41 height 23
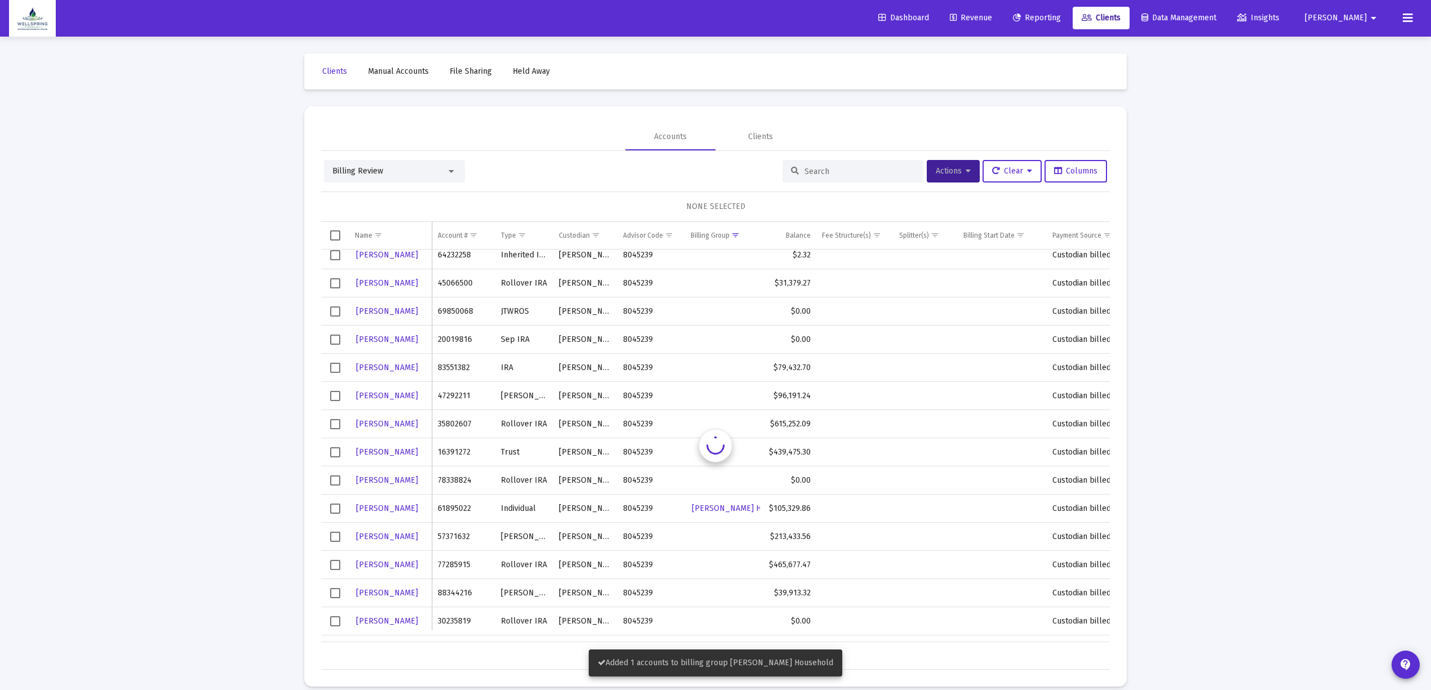
scroll to position [14, 0]
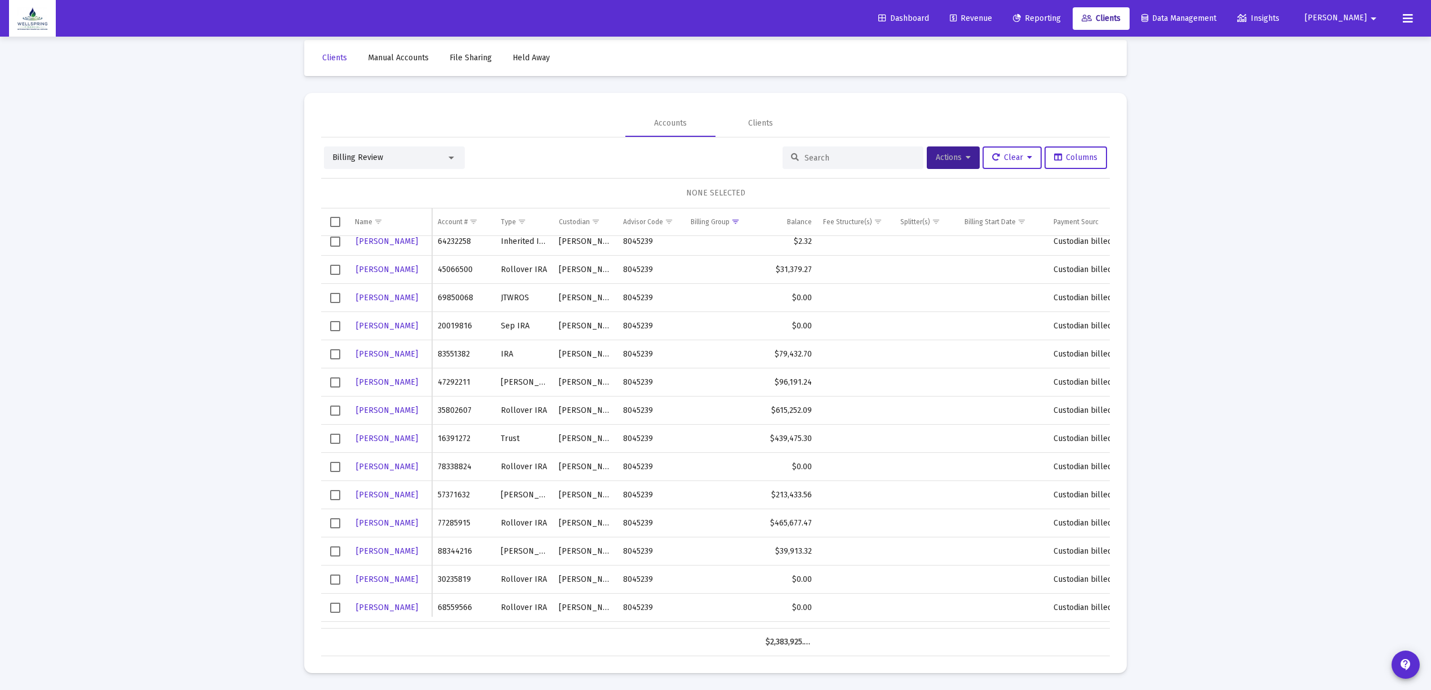
click at [334, 241] on span "Select row" at bounding box center [335, 242] width 10 height 10
click at [943, 166] on button "Actions" at bounding box center [953, 158] width 53 height 23
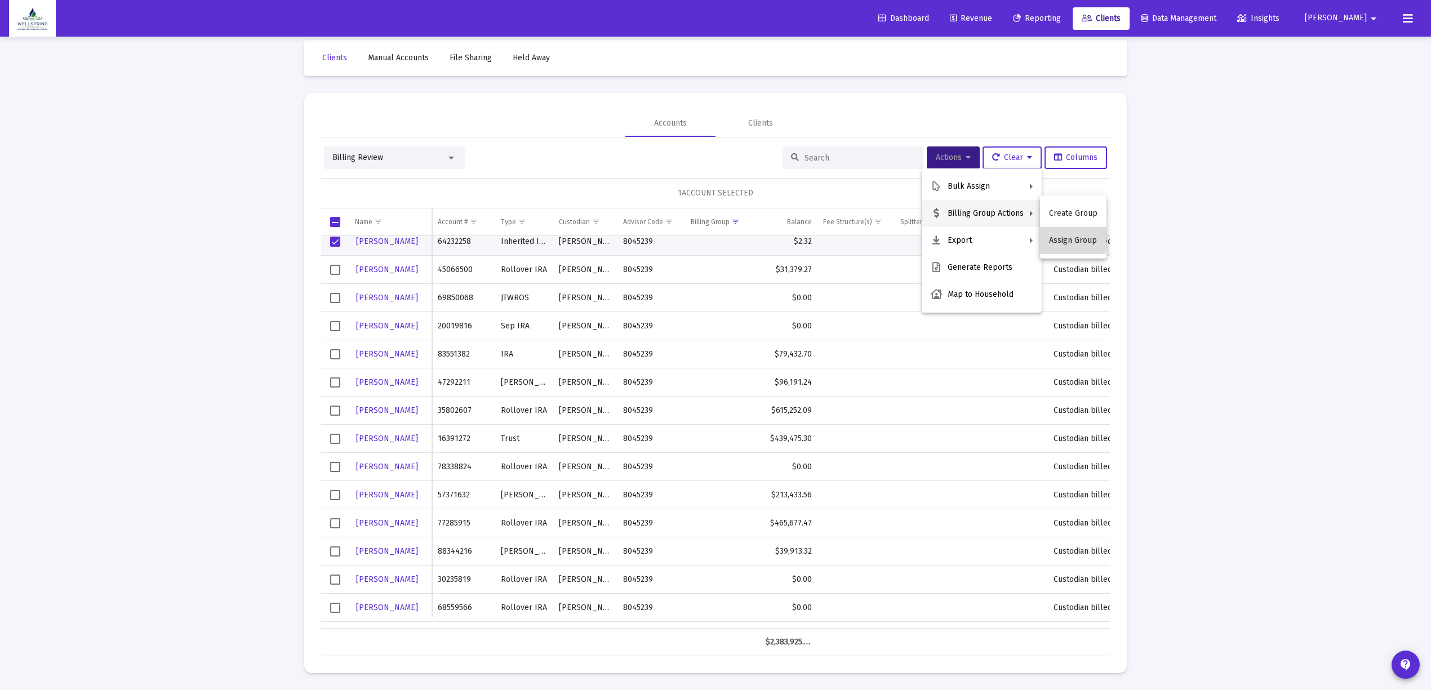
click at [1068, 239] on button "Assign Group" at bounding box center [1073, 240] width 66 height 27
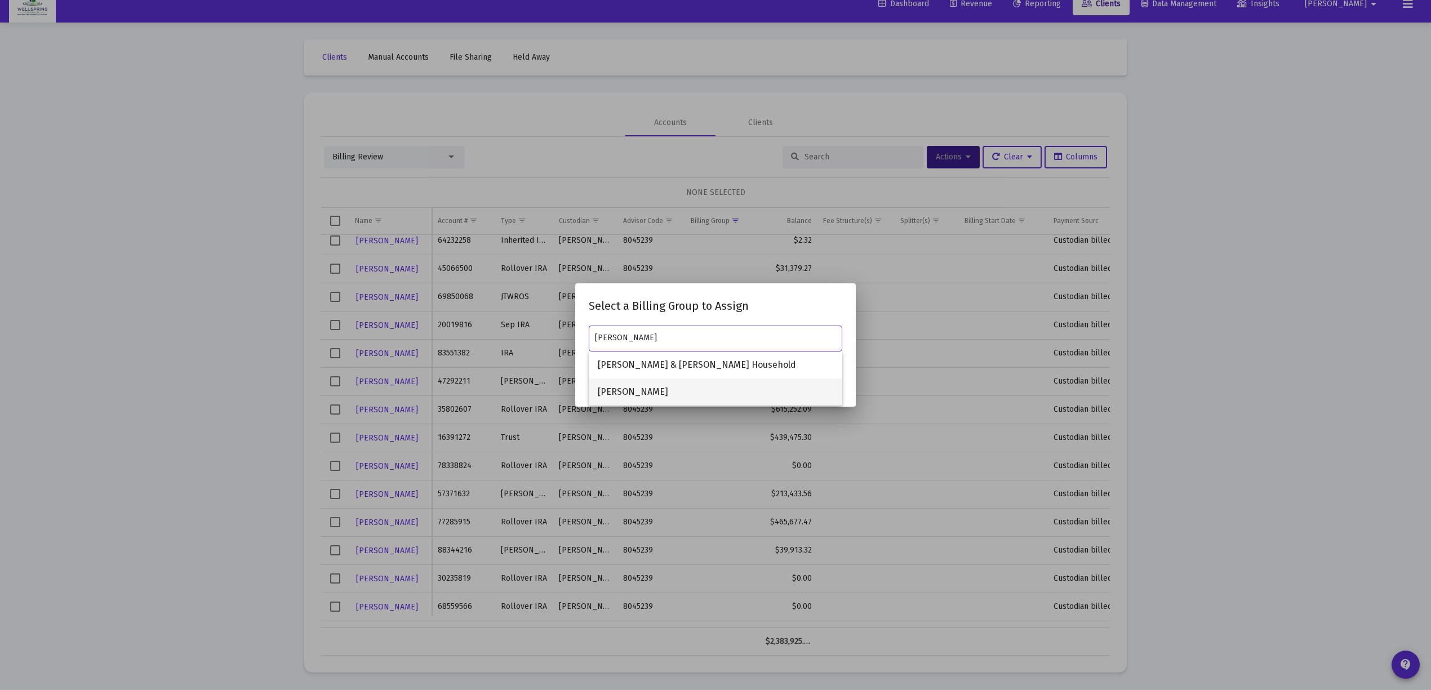
click at [733, 391] on span "[PERSON_NAME]" at bounding box center [716, 392] width 236 height 27
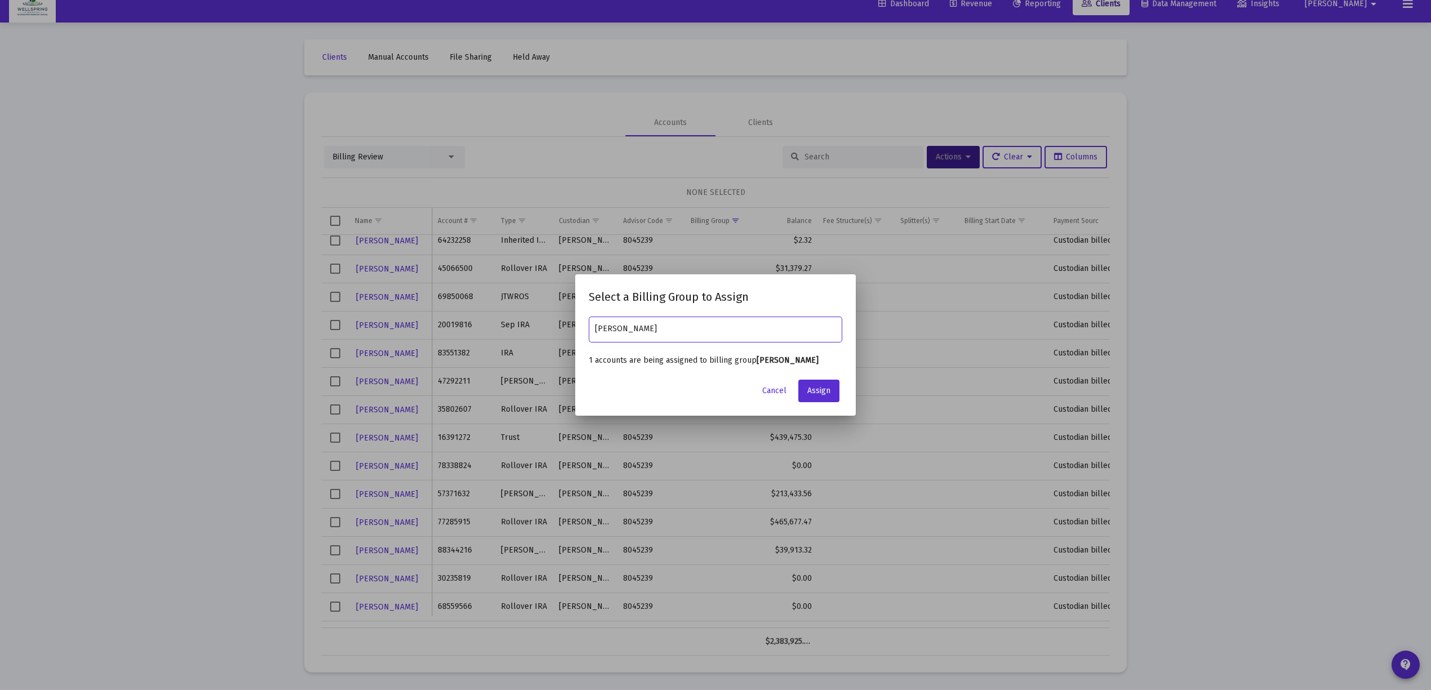
type input "[PERSON_NAME]"
click at [805, 395] on button "Assign" at bounding box center [818, 391] width 41 height 23
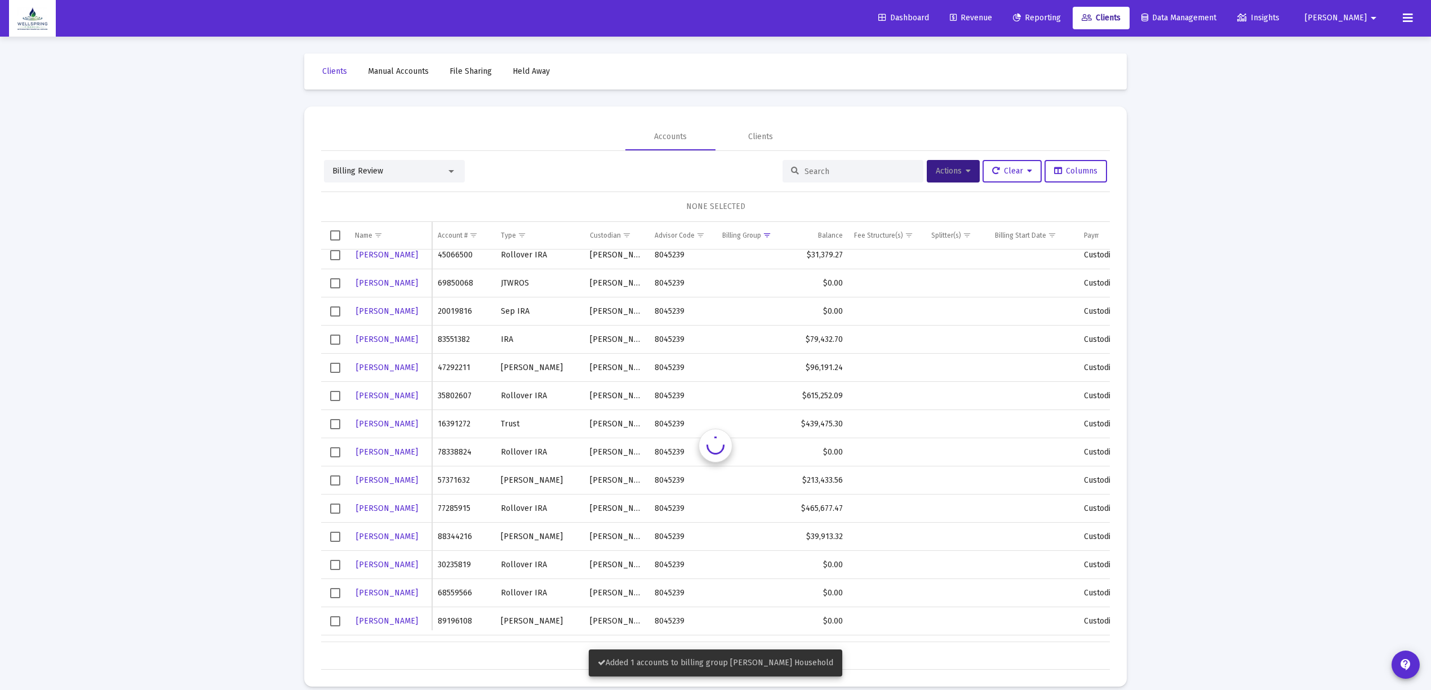
scroll to position [14, 0]
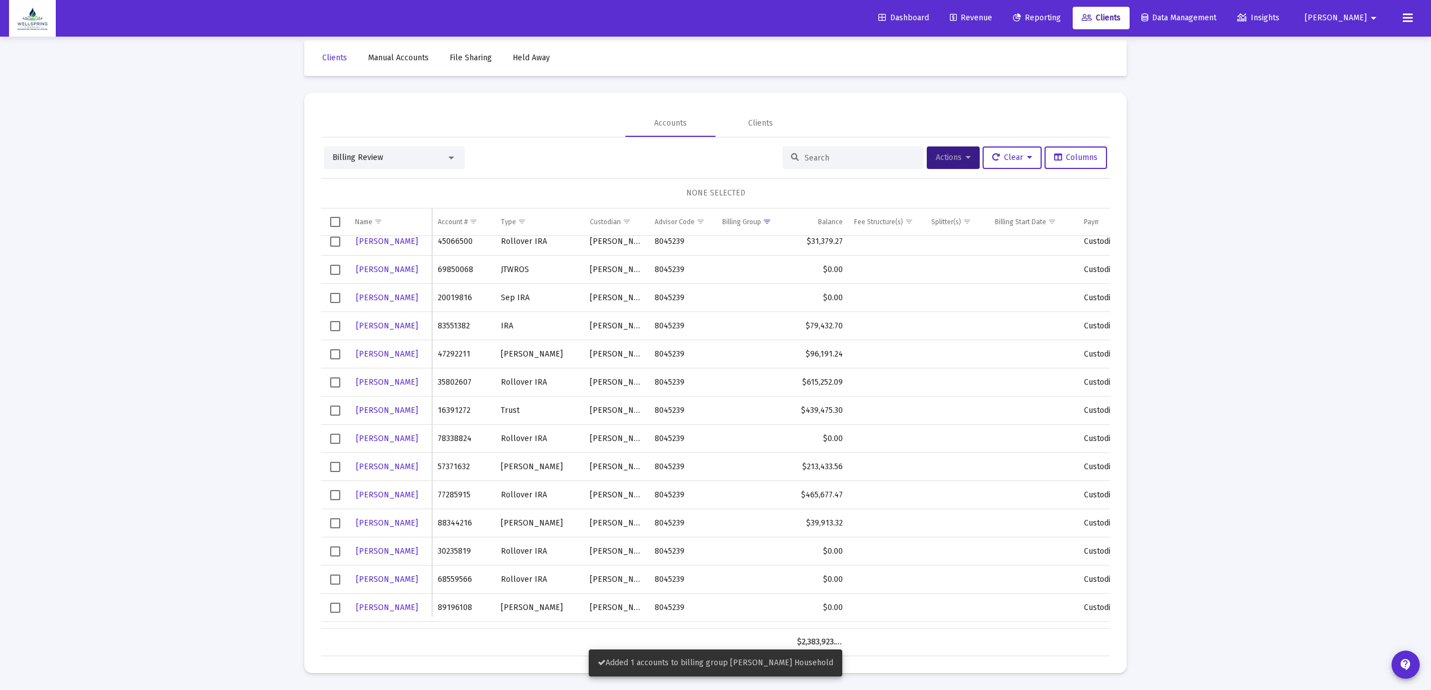
drag, startPoint x: 805, startPoint y: 395, endPoint x: 230, endPoint y: 385, distance: 574.8
click at [230, 385] on div "Loading... Clients Manual Accounts File Sharing Held Away Accounts Clients Bill…" at bounding box center [715, 338] width 1431 height 704
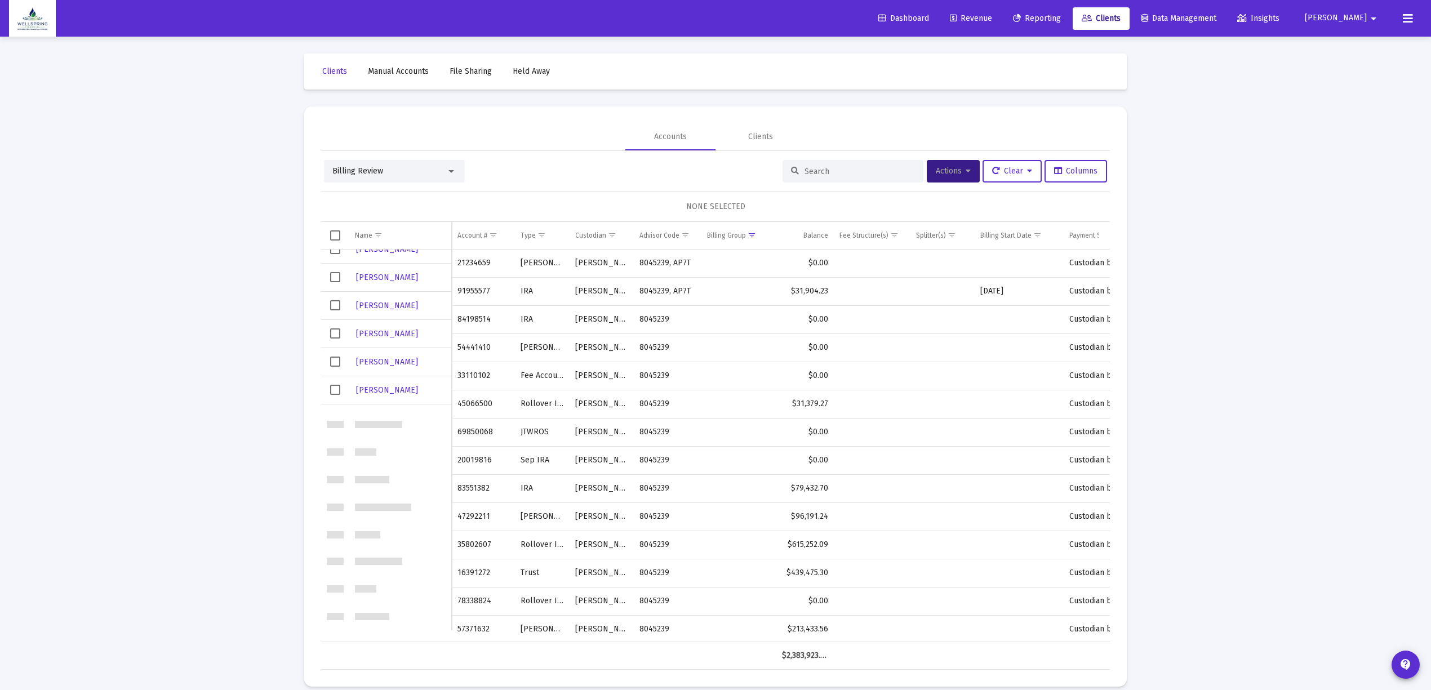
scroll to position [0, 0]
click at [857, 167] on input at bounding box center [860, 172] width 110 height 10
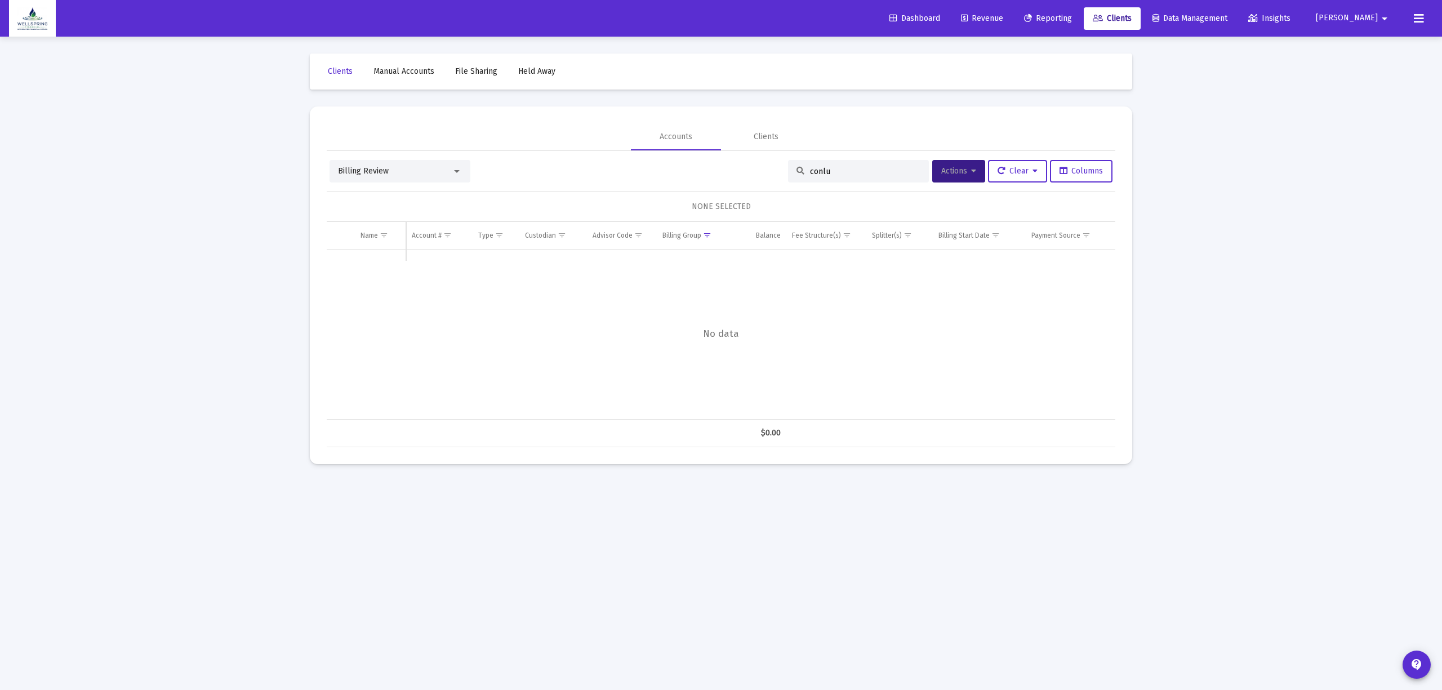
type input "conlu"
click at [416, 163] on div "Billing Review" at bounding box center [400, 171] width 141 height 23
drag, startPoint x: 829, startPoint y: 166, endPoint x: 525, endPoint y: 162, distance: 304.3
click at [527, 162] on div "Billing Review conlu Actions Clear Columns" at bounding box center [721, 171] width 783 height 23
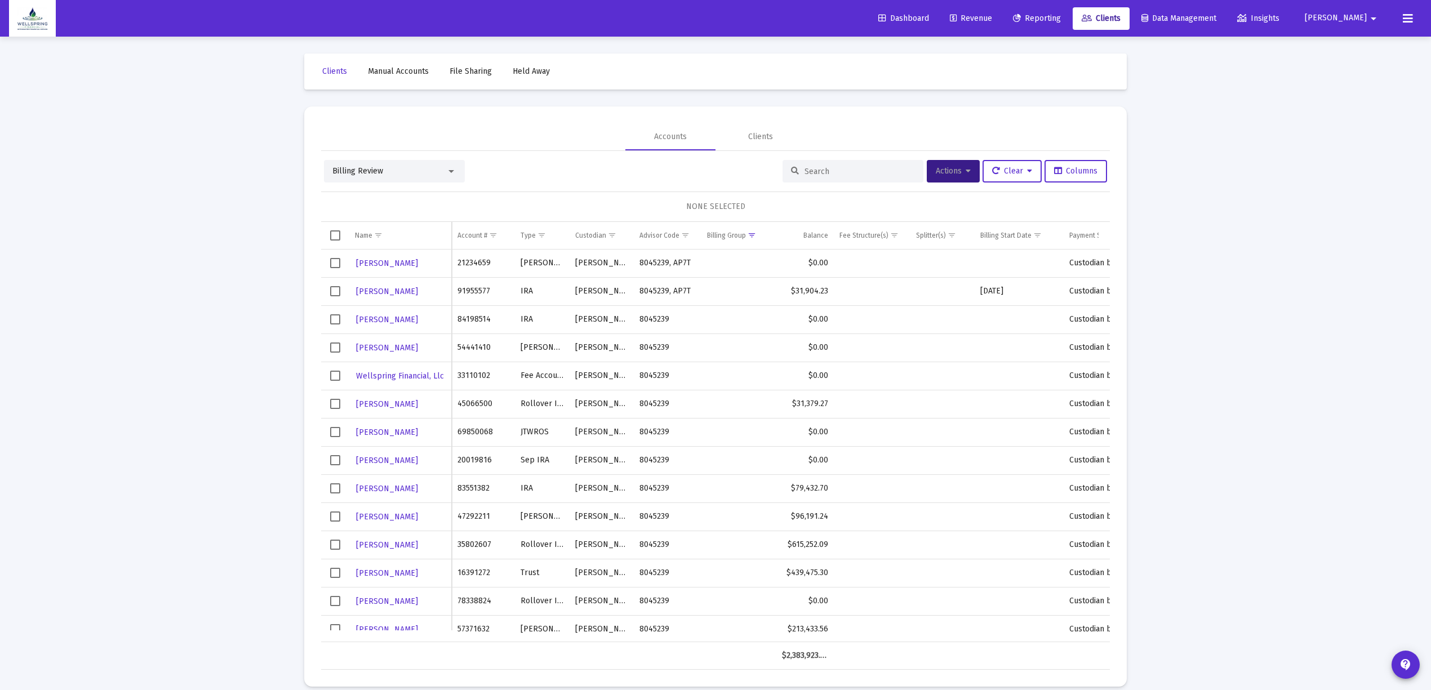
click at [427, 163] on div "Billing Review" at bounding box center [394, 171] width 141 height 23
click at [427, 168] on div "Billing Review" at bounding box center [389, 171] width 114 height 11
click at [420, 134] on span "Open Accounts (Default)" at bounding box center [389, 135] width 115 height 24
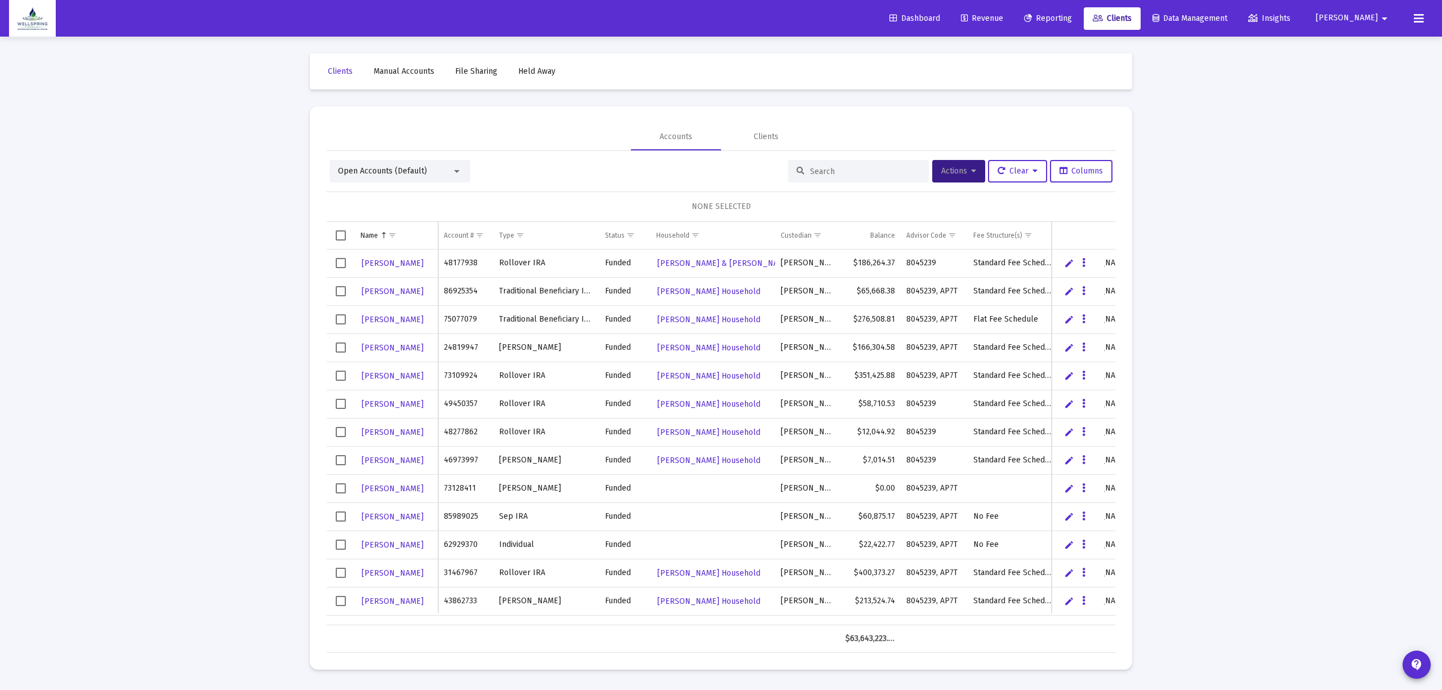
click at [867, 179] on div at bounding box center [858, 171] width 141 height 23
click at [873, 172] on input at bounding box center [865, 172] width 110 height 10
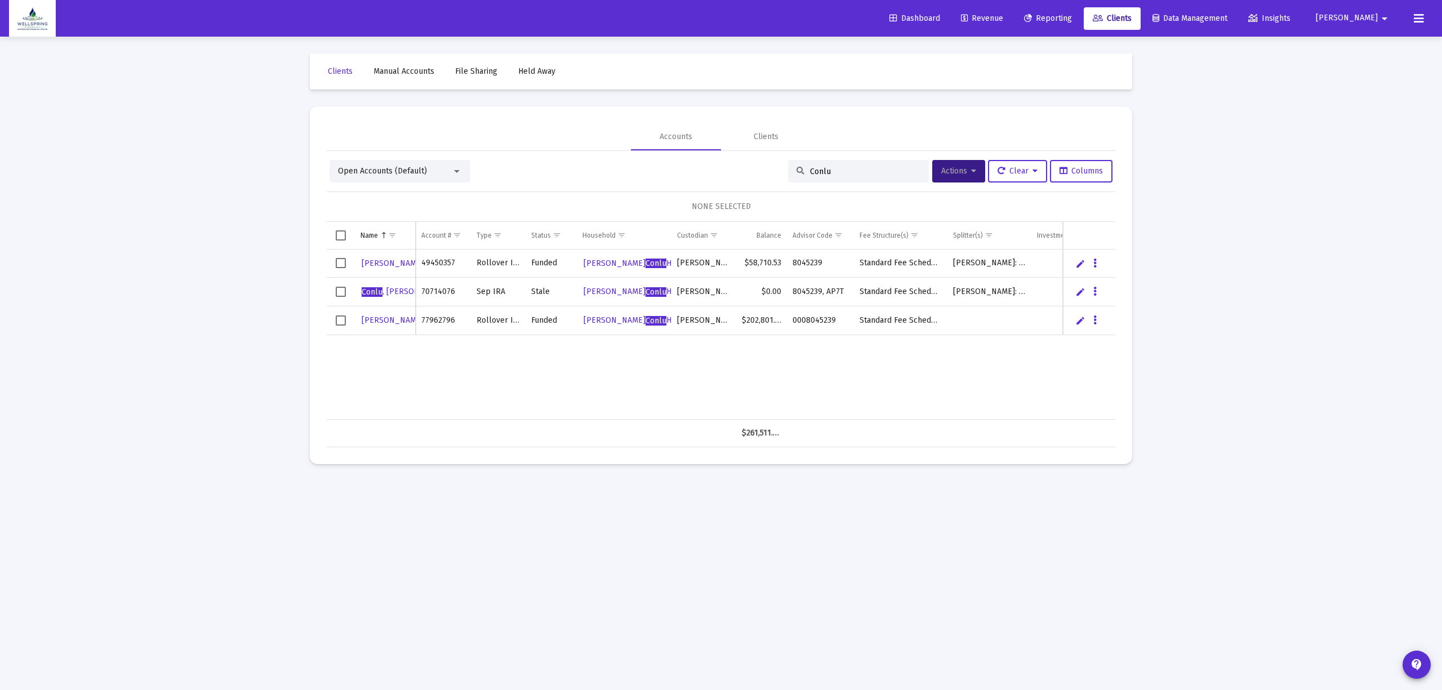
type input "Conlu"
click at [339, 322] on span "Select row" at bounding box center [341, 321] width 10 height 10
click at [957, 167] on span "Actions" at bounding box center [959, 171] width 35 height 10
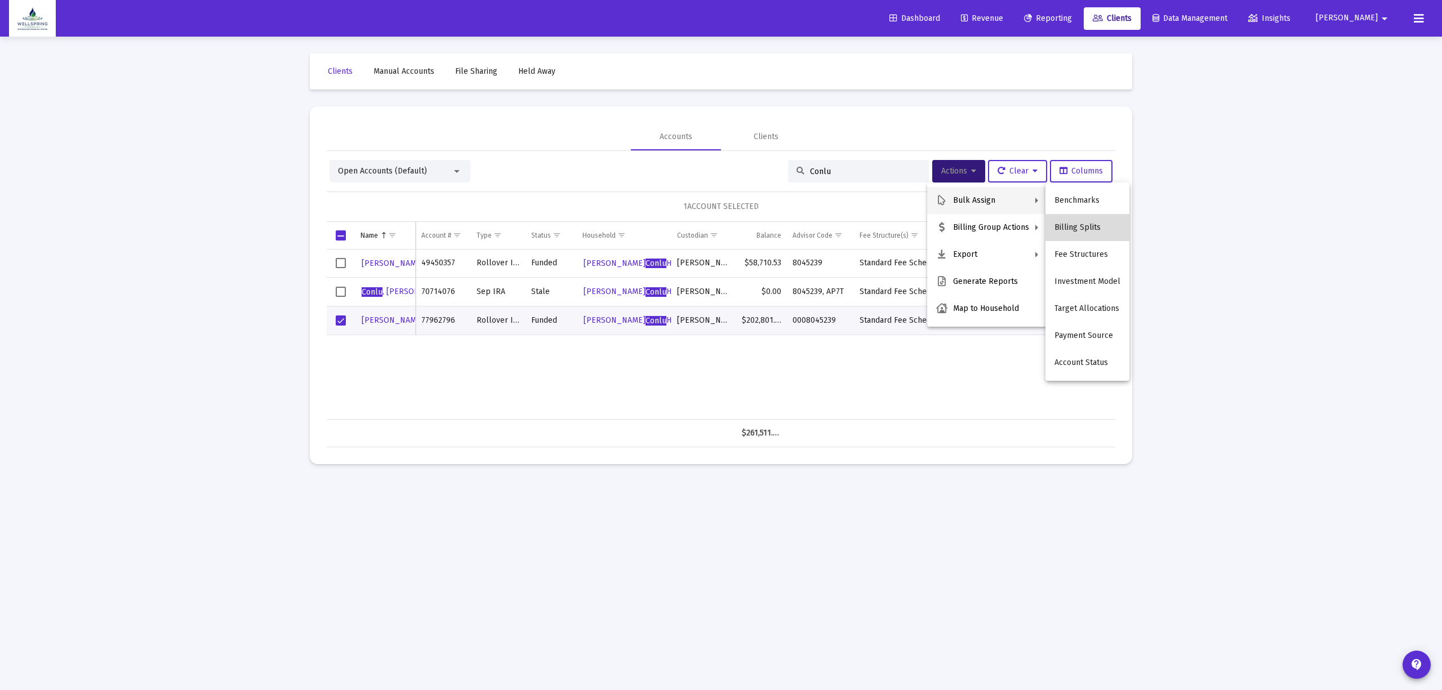
click at [1100, 232] on button "Billing Splits" at bounding box center [1088, 227] width 84 height 27
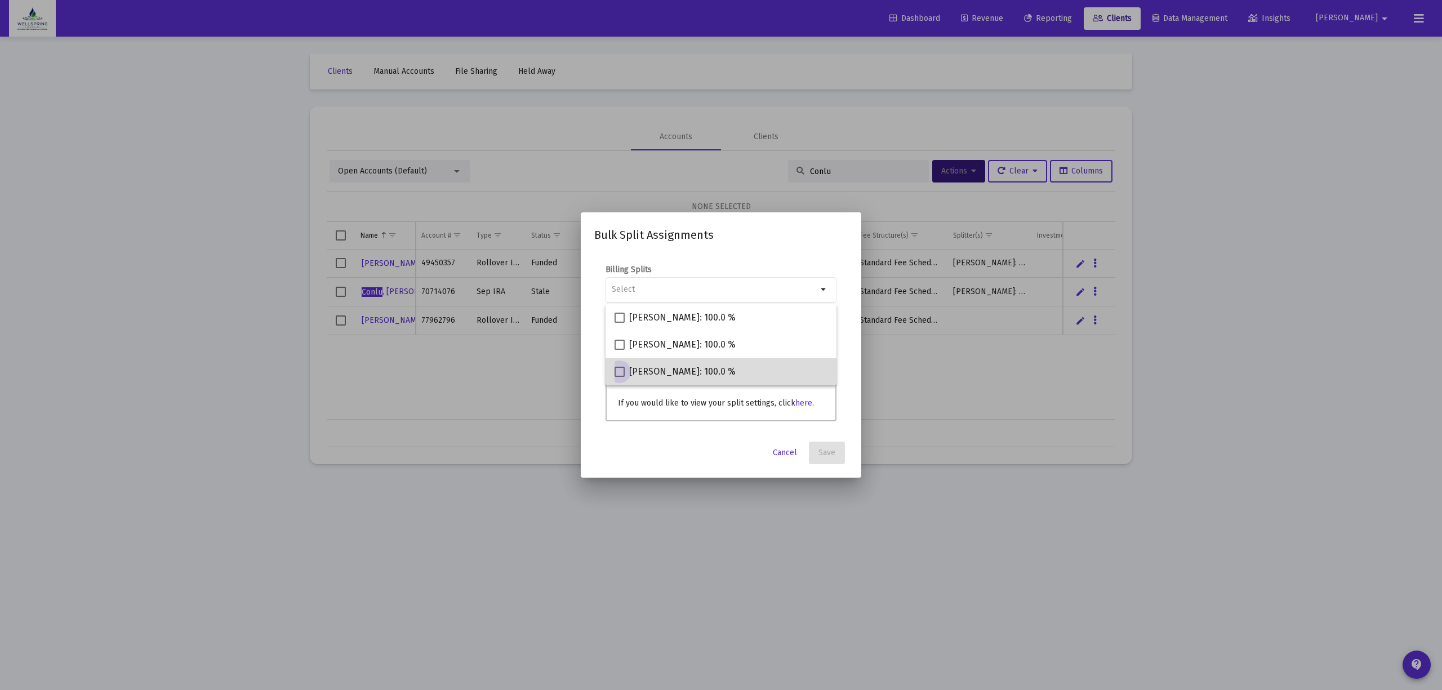
click at [640, 373] on span "[PERSON_NAME]: 100.0 %" at bounding box center [682, 372] width 106 height 14
click at [620, 377] on input "[PERSON_NAME]: 100.0 %" at bounding box center [619, 377] width 1 height 1
checkbox input "true"
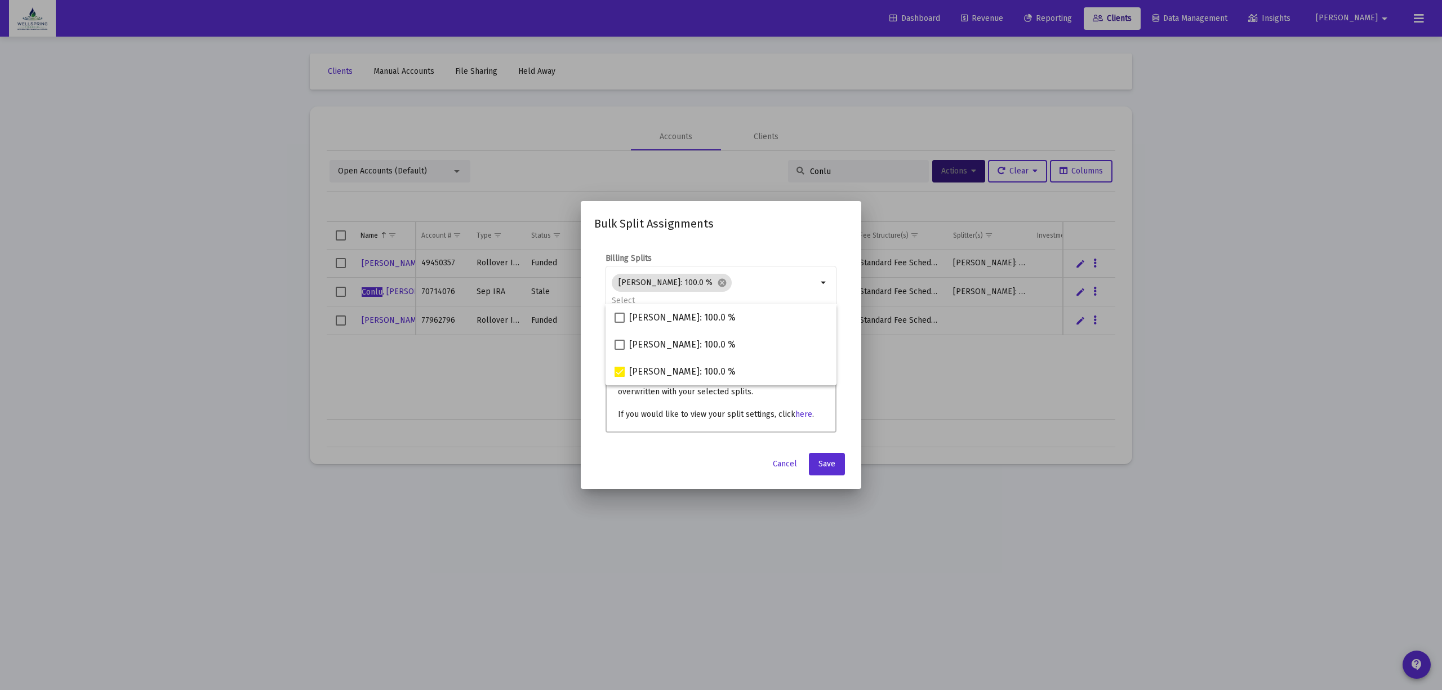
click at [807, 453] on div "Cancel Save" at bounding box center [721, 464] width 254 height 23
click at [818, 453] on button "Save" at bounding box center [827, 464] width 36 height 23
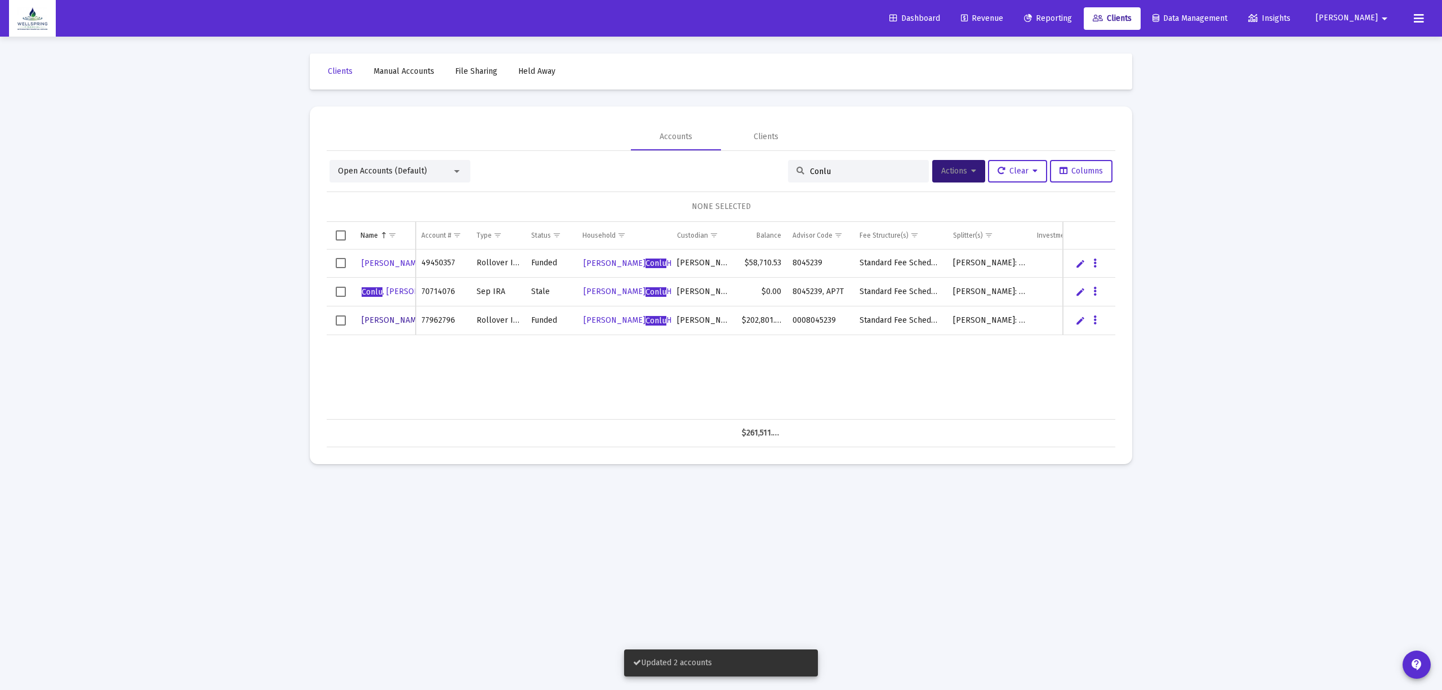
click at [373, 318] on span "[PERSON_NAME]" at bounding box center [403, 321] width 83 height 10
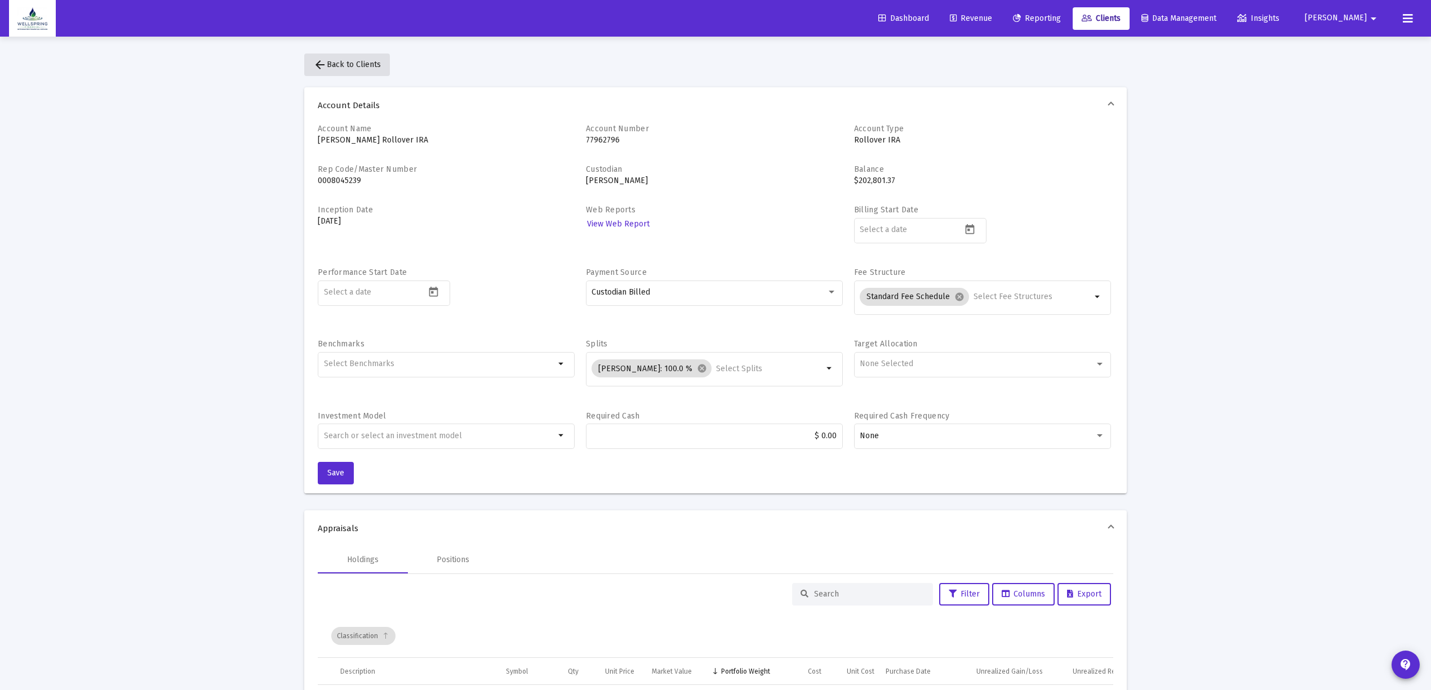
click at [326, 59] on mat-icon "arrow_back" at bounding box center [320, 65] width 14 height 14
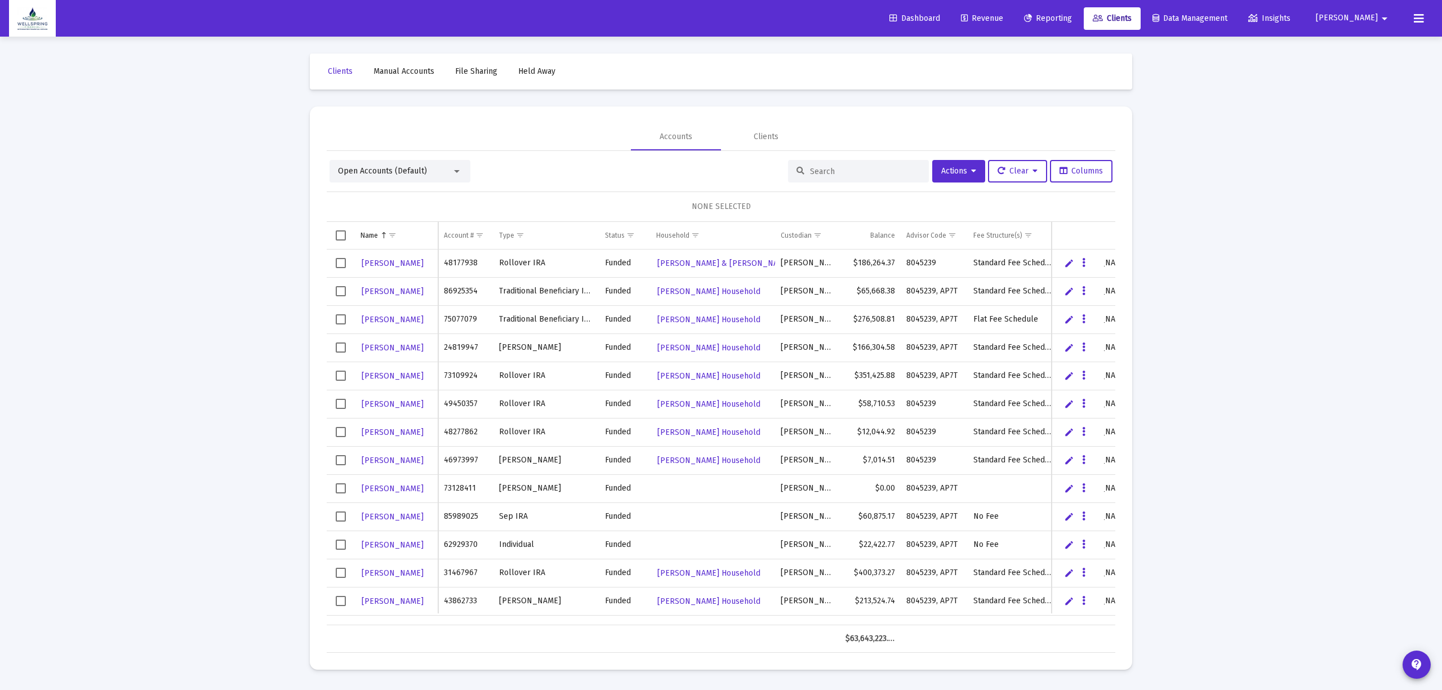
click at [877, 176] on input at bounding box center [865, 172] width 110 height 10
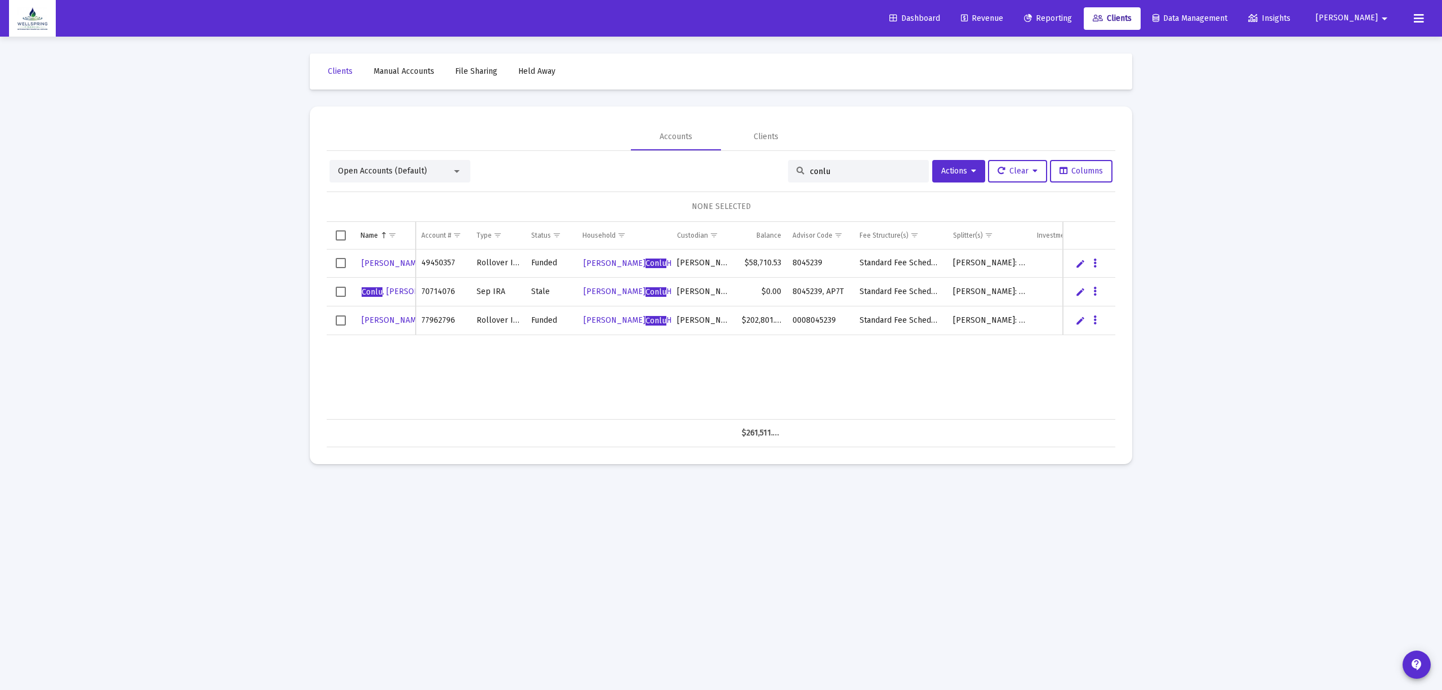
type input "conlu"
click at [339, 321] on span "Select row" at bounding box center [341, 321] width 10 height 10
click at [961, 178] on button "Actions" at bounding box center [959, 171] width 53 height 23
click at [987, 303] on button "Map to Household" at bounding box center [987, 308] width 120 height 27
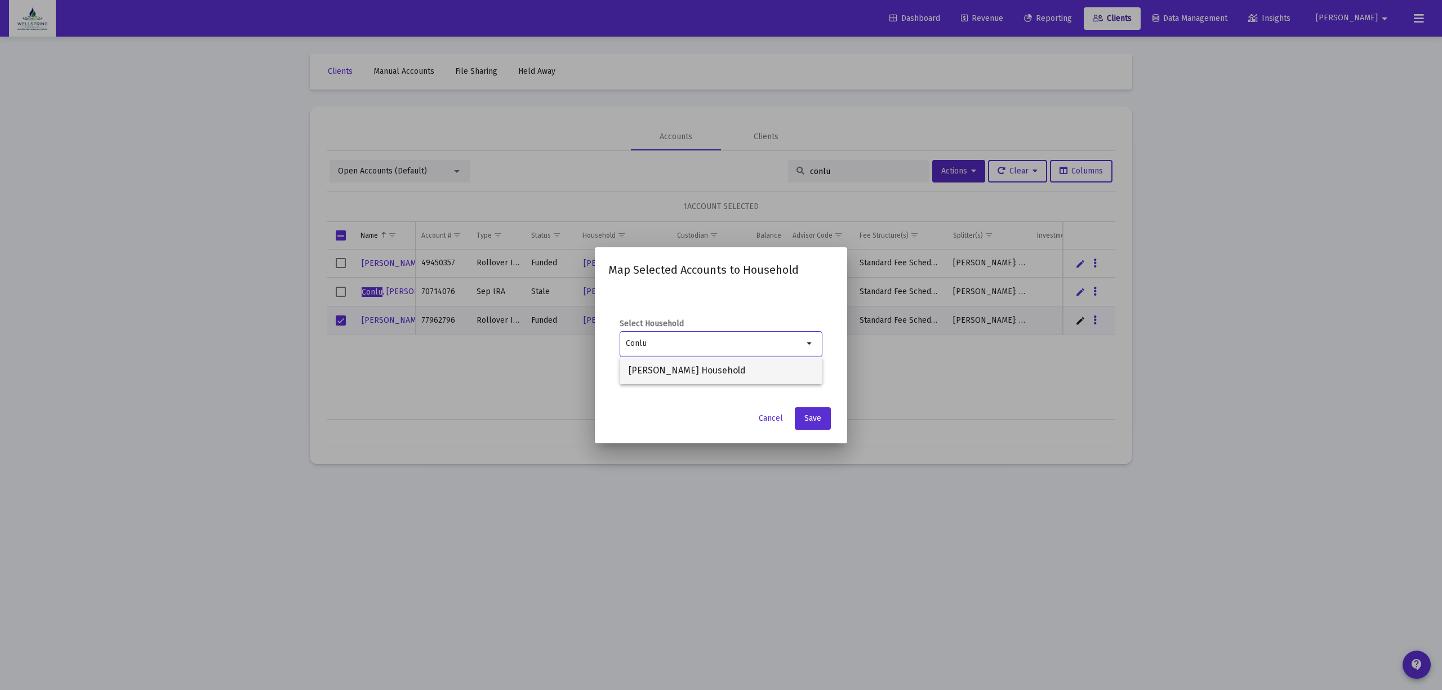
click at [674, 371] on span "[PERSON_NAME] Household" at bounding box center [721, 370] width 185 height 27
type input "[PERSON_NAME] Household"
click at [823, 424] on button "Save" at bounding box center [813, 418] width 36 height 23
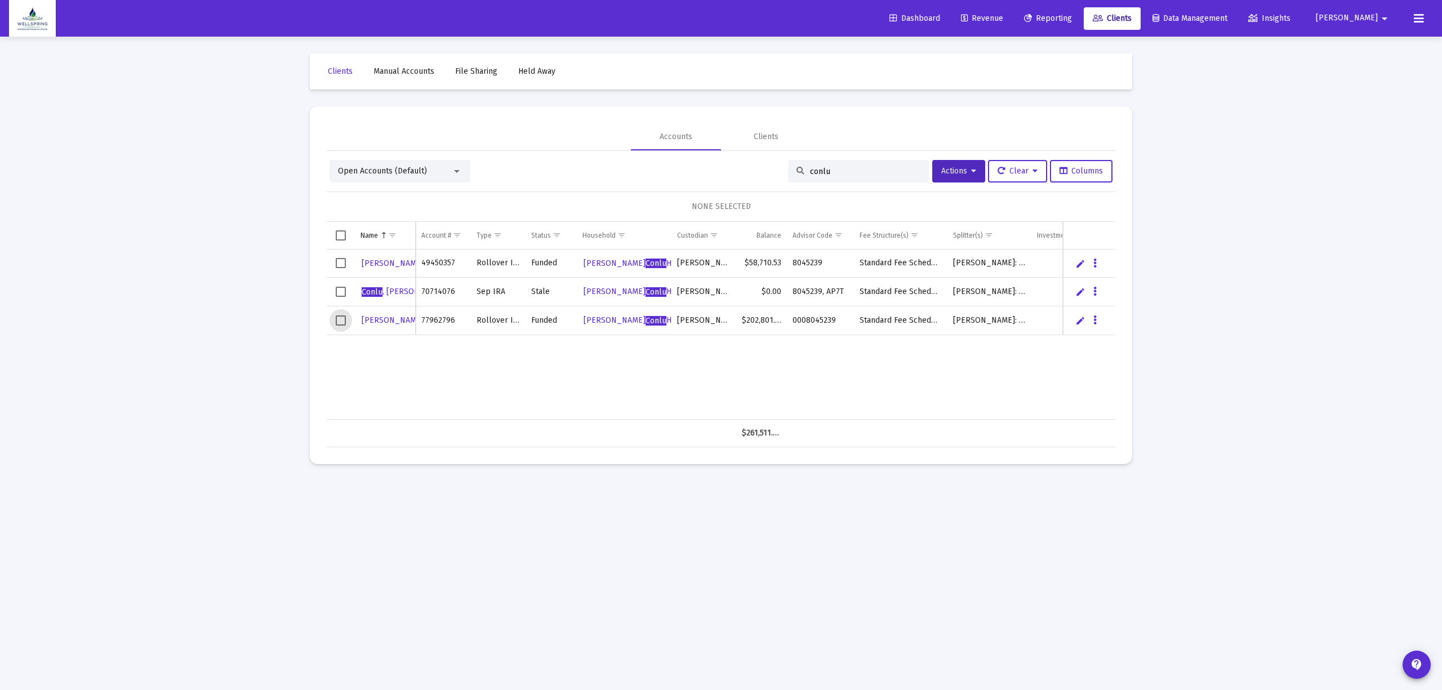
click at [337, 325] on span "Select row" at bounding box center [341, 321] width 10 height 10
click at [965, 159] on div "Open Accounts (Default) conlu Actions Clear Columns 1 ACCOUNT SELECTED Name Nam…" at bounding box center [721, 299] width 789 height 296
click at [959, 162] on button "Actions" at bounding box center [959, 171] width 53 height 23
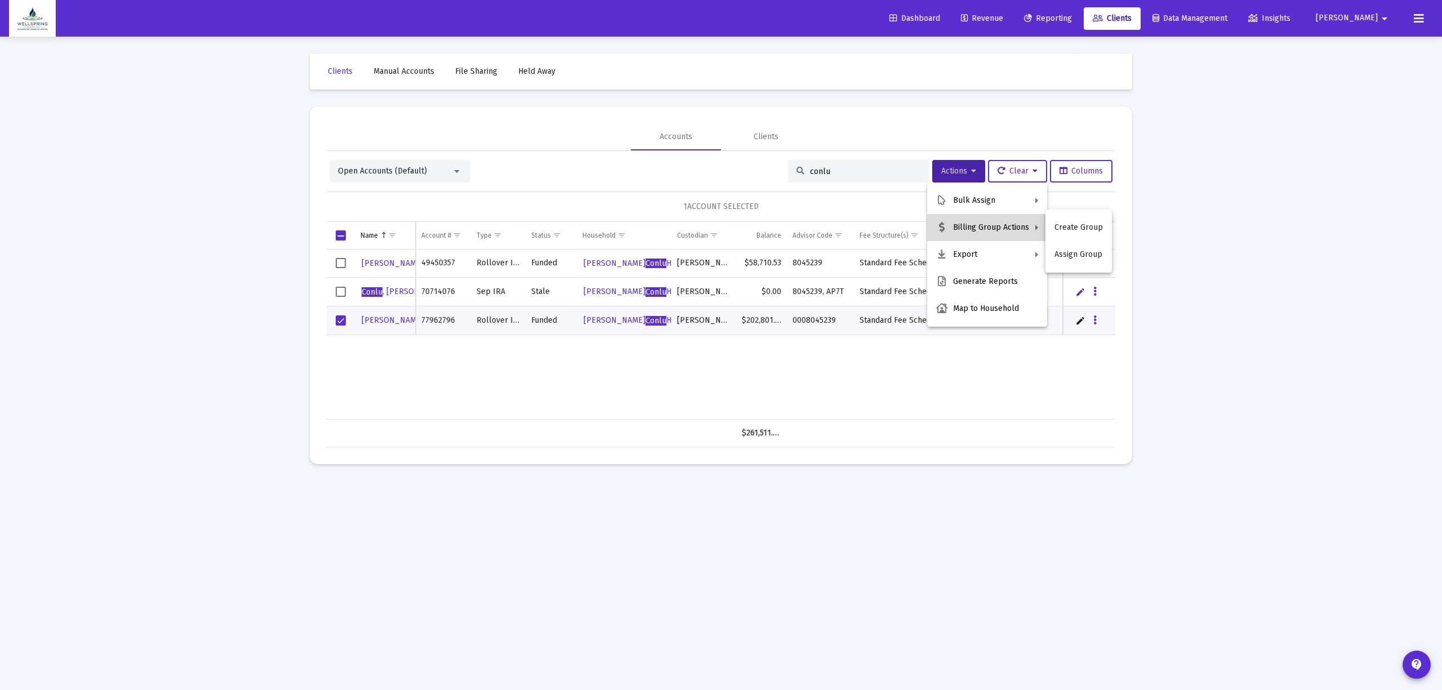
click at [983, 221] on button "Billing Group Actions" at bounding box center [987, 227] width 120 height 27
click at [920, 406] on div at bounding box center [721, 345] width 1442 height 690
click at [372, 314] on link "[PERSON_NAME]" at bounding box center [403, 320] width 85 height 17
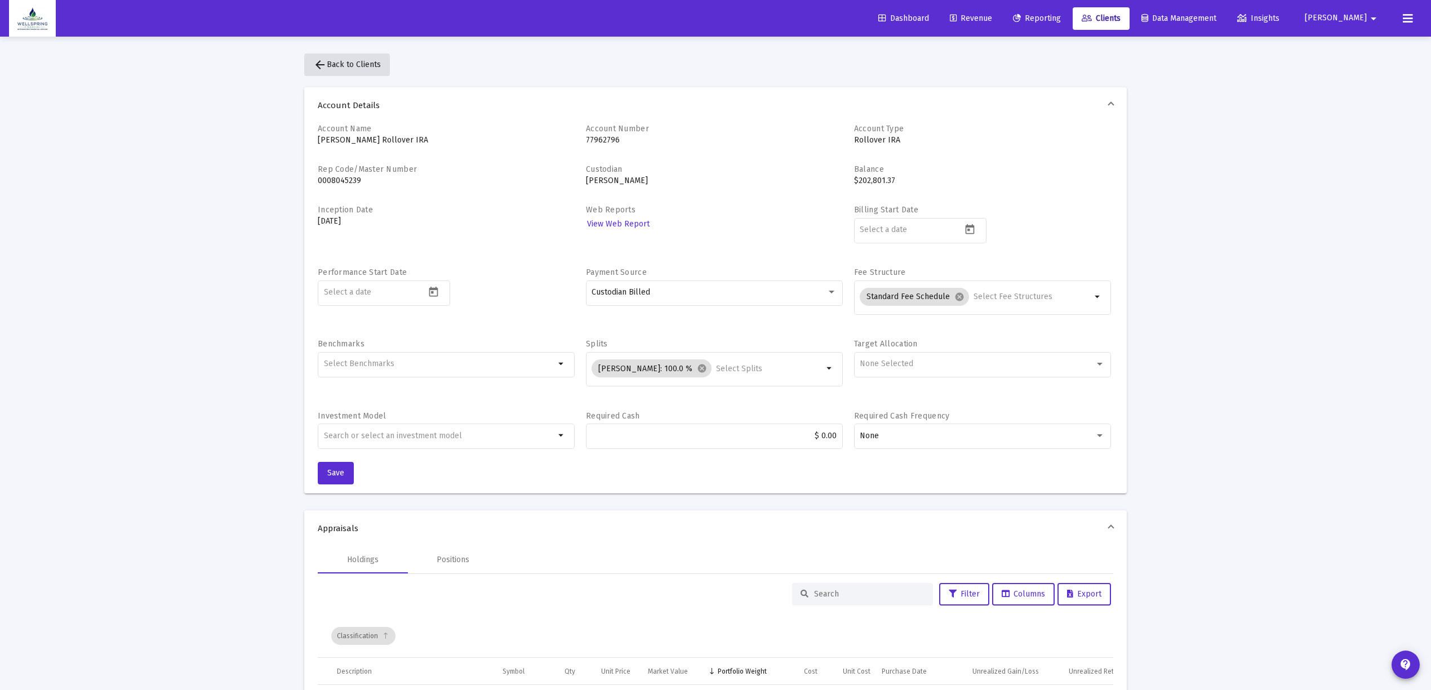
click at [323, 70] on mat-icon "arrow_back" at bounding box center [320, 65] width 14 height 14
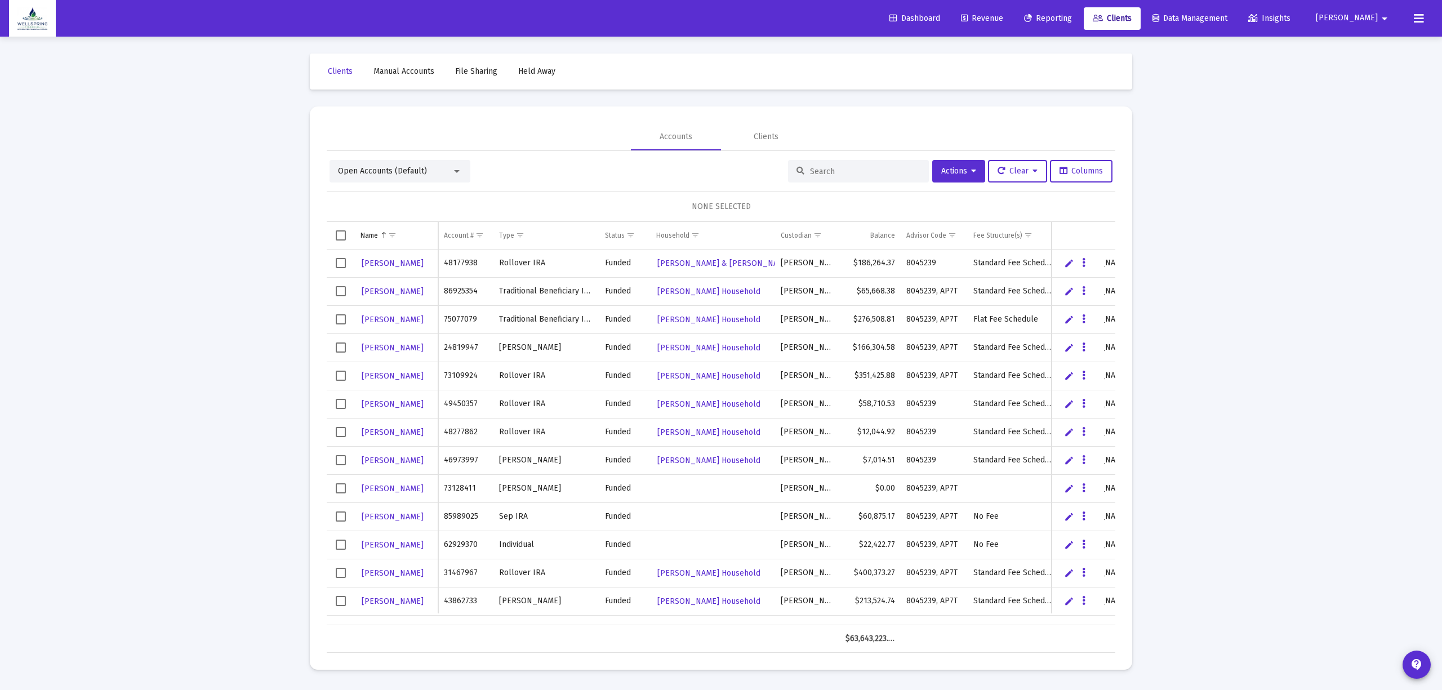
click at [822, 178] on div at bounding box center [858, 171] width 141 height 23
click at [827, 170] on input at bounding box center [865, 172] width 110 height 10
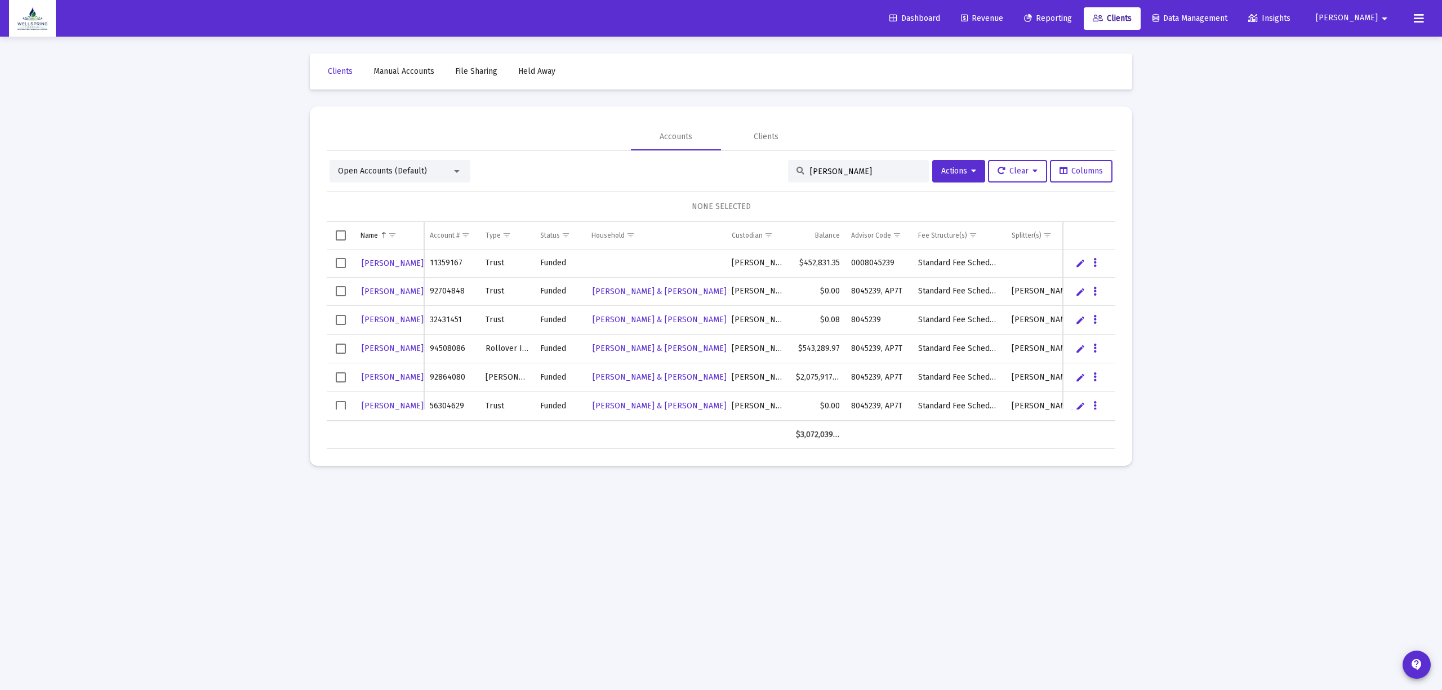
type input "[PERSON_NAME]"
click at [336, 267] on span "Select row" at bounding box center [341, 263] width 10 height 10
click at [944, 165] on button "Actions" at bounding box center [959, 171] width 53 height 23
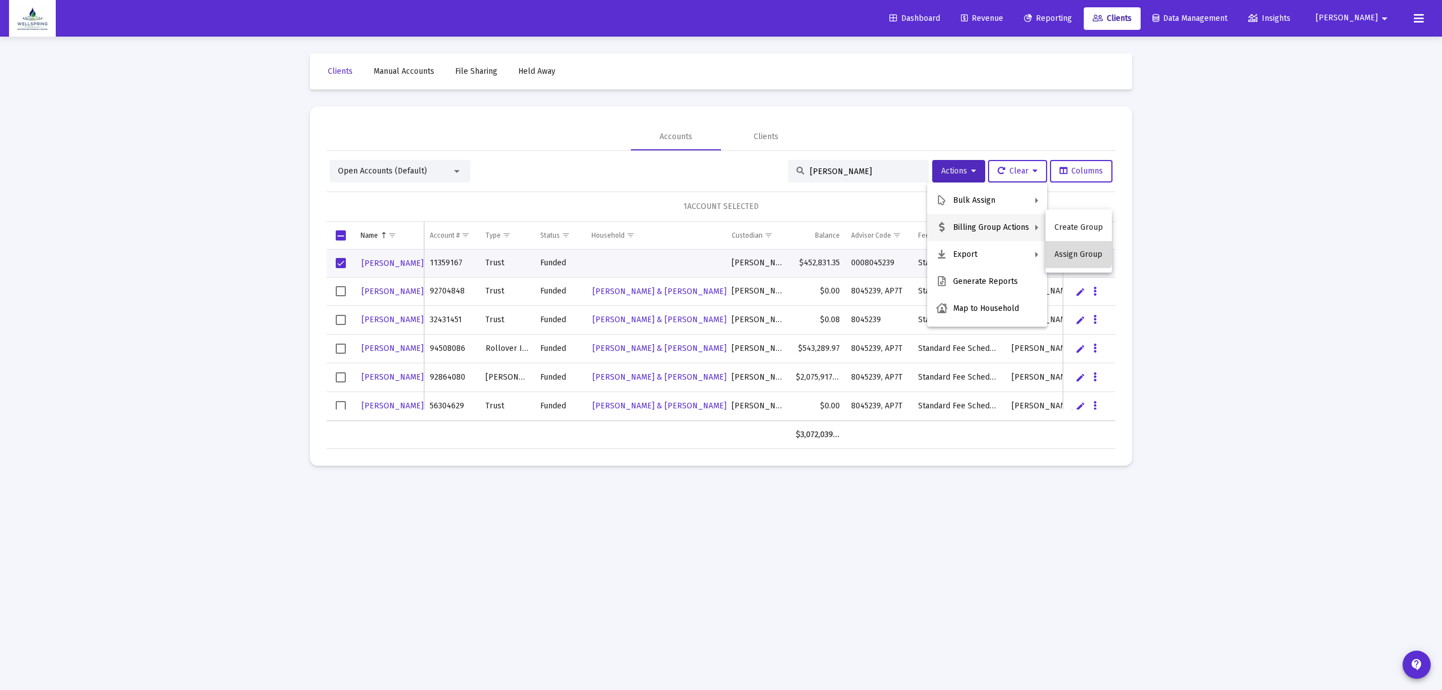
click at [1076, 248] on button "Assign Group" at bounding box center [1079, 254] width 66 height 27
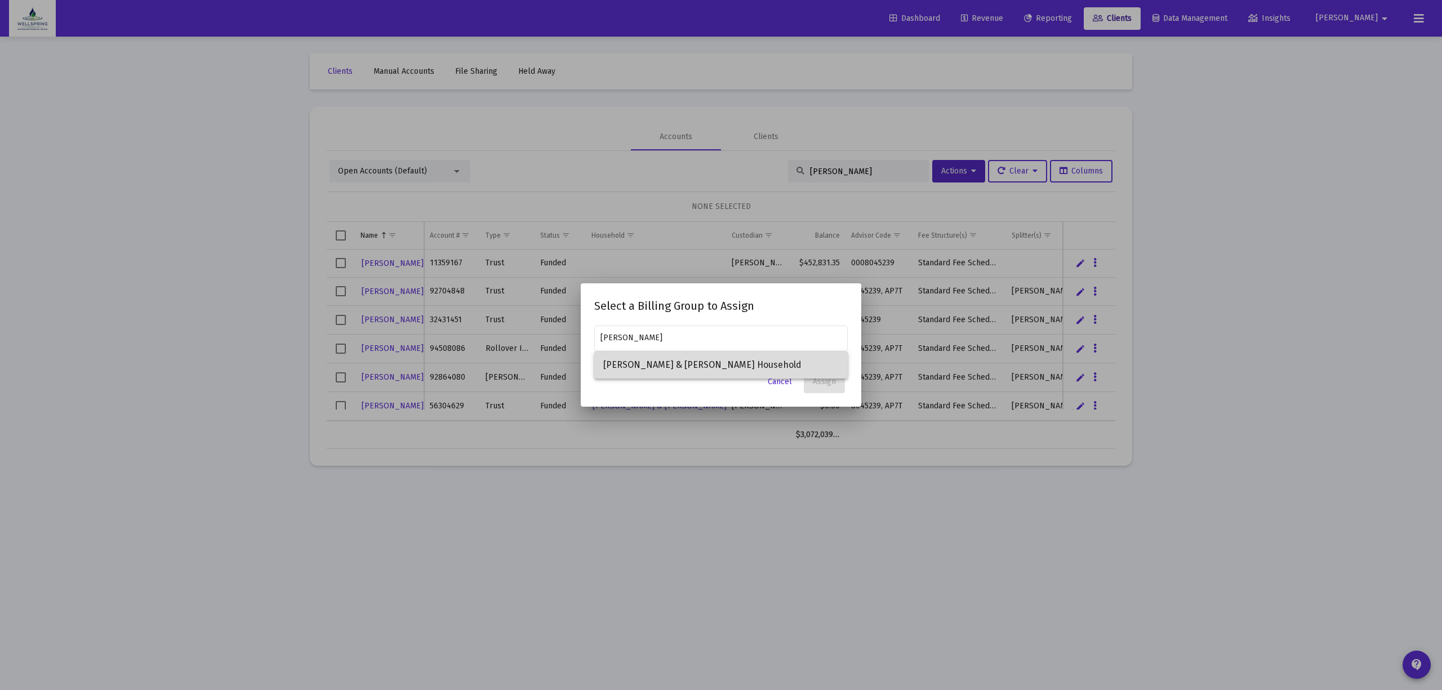
click at [760, 372] on span "[PERSON_NAME] & [PERSON_NAME] Household" at bounding box center [721, 365] width 236 height 27
type input "[PERSON_NAME] & [PERSON_NAME] Household"
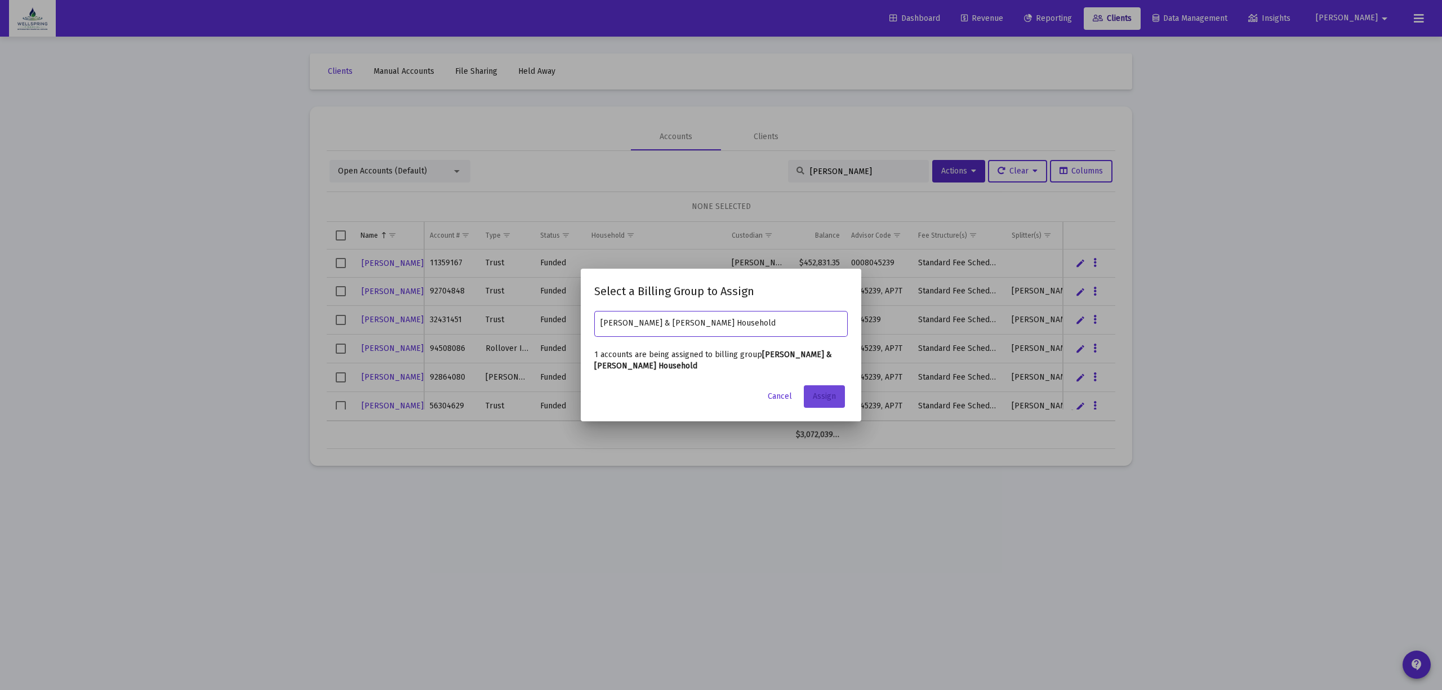
click at [822, 403] on button "Assign" at bounding box center [824, 396] width 41 height 23
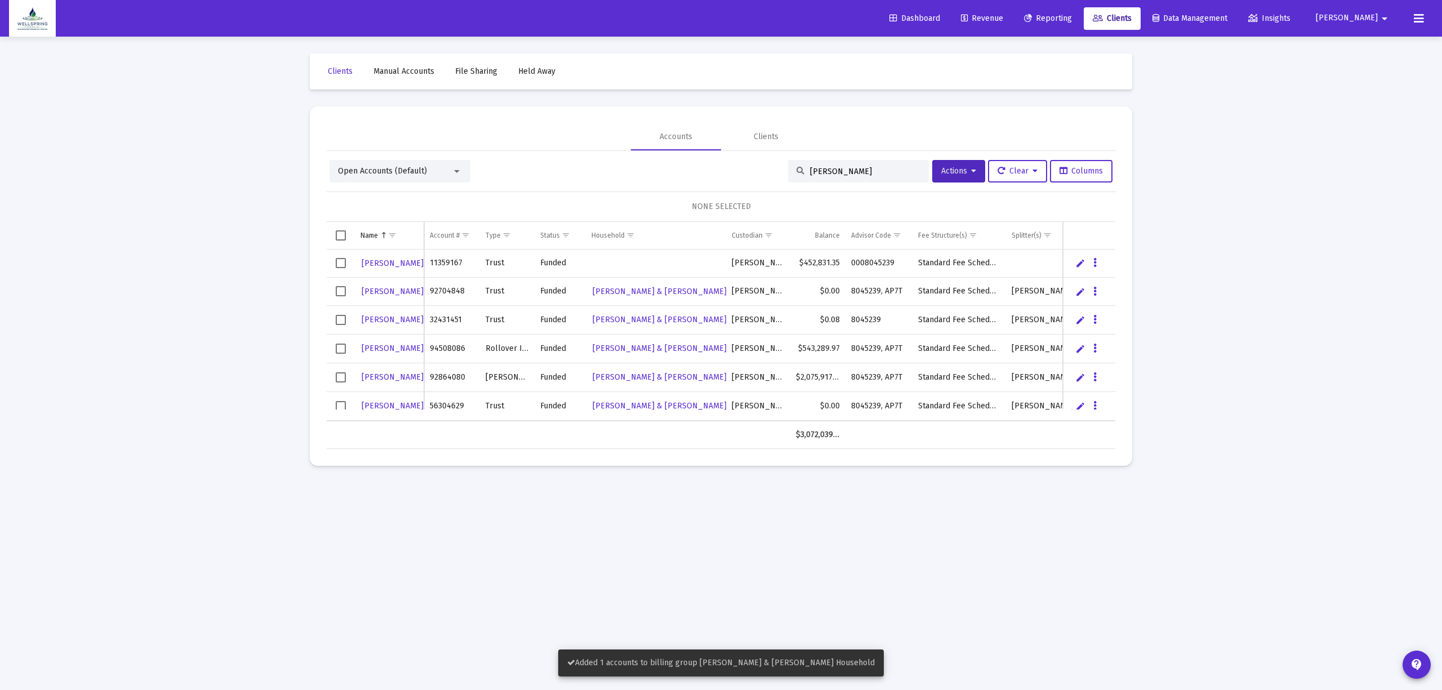
click at [339, 266] on span "Select row" at bounding box center [341, 263] width 10 height 10
click at [947, 170] on span "Actions" at bounding box center [959, 171] width 35 height 10
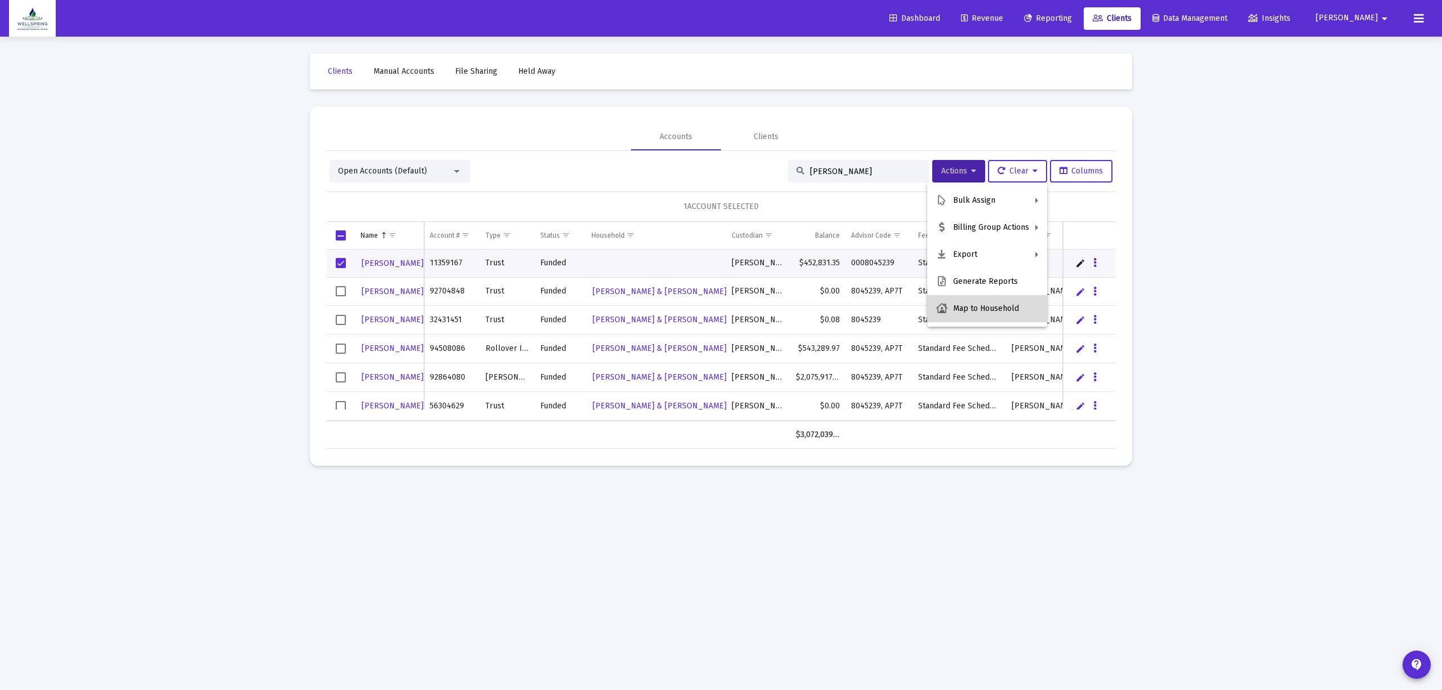
click at [993, 303] on button "Map to Household" at bounding box center [987, 308] width 120 height 27
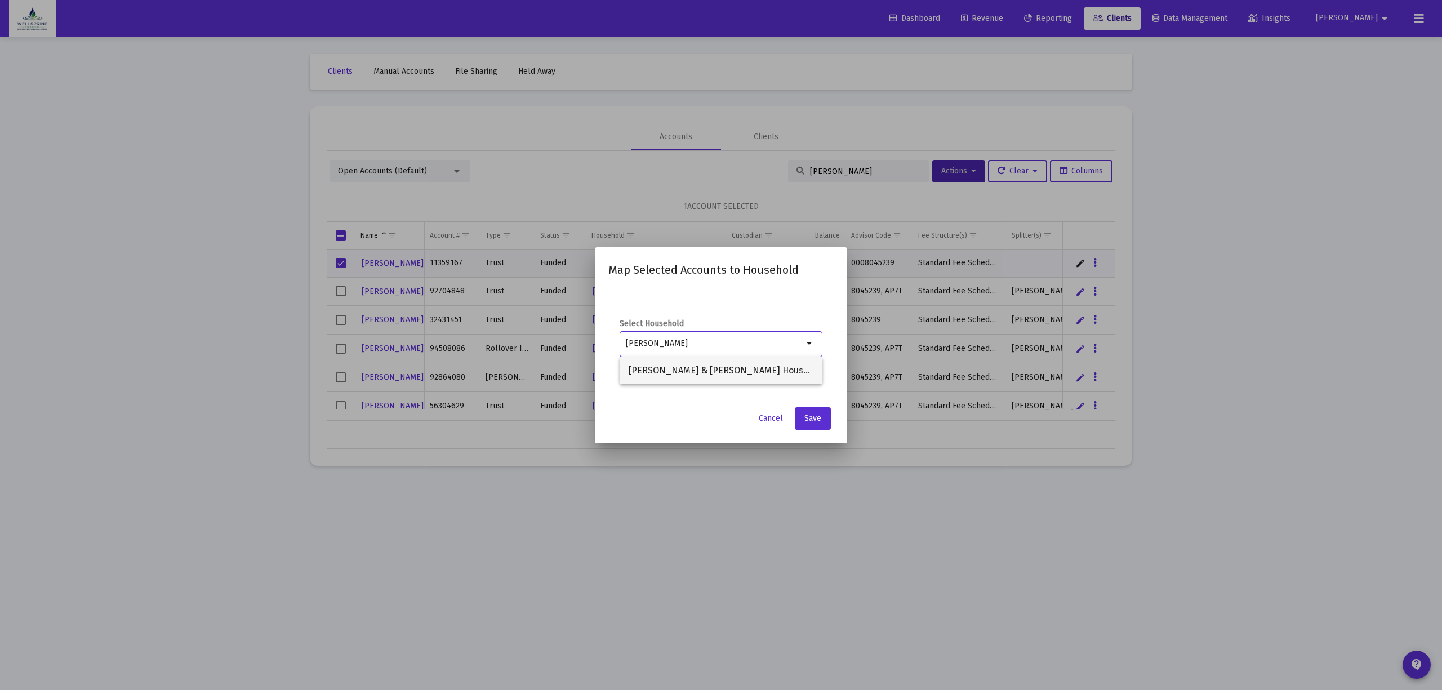
drag, startPoint x: 742, startPoint y: 372, endPoint x: 751, endPoint y: 379, distance: 10.9
click at [742, 371] on span "[PERSON_NAME] & [PERSON_NAME] Household" at bounding box center [721, 370] width 185 height 27
type input "[PERSON_NAME] & [PERSON_NAME] Household"
click at [801, 411] on button "Save" at bounding box center [813, 418] width 36 height 23
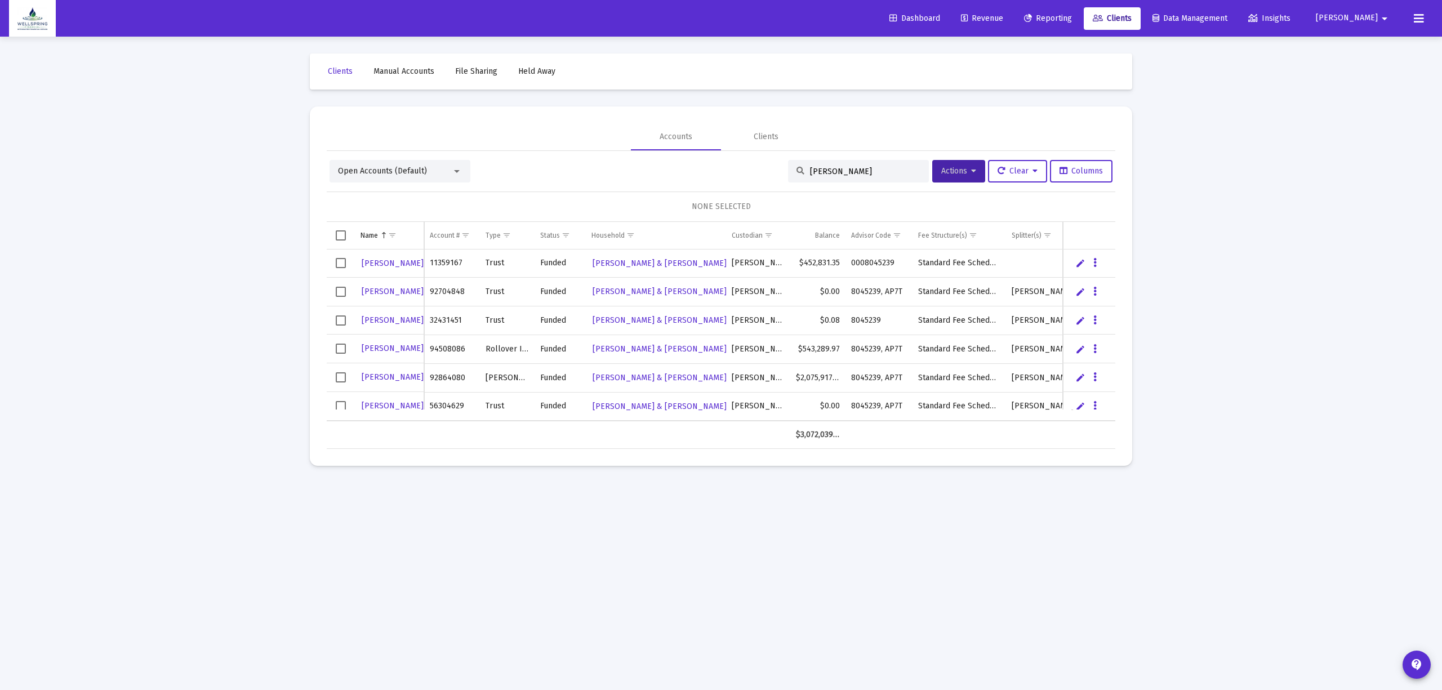
click at [1275, 258] on div "Loading... Clients Manual Accounts File Sharing Held Away Accounts Clients Open…" at bounding box center [721, 345] width 1442 height 690
